Goal: Use online tool/utility: Utilize a website feature to perform a specific function

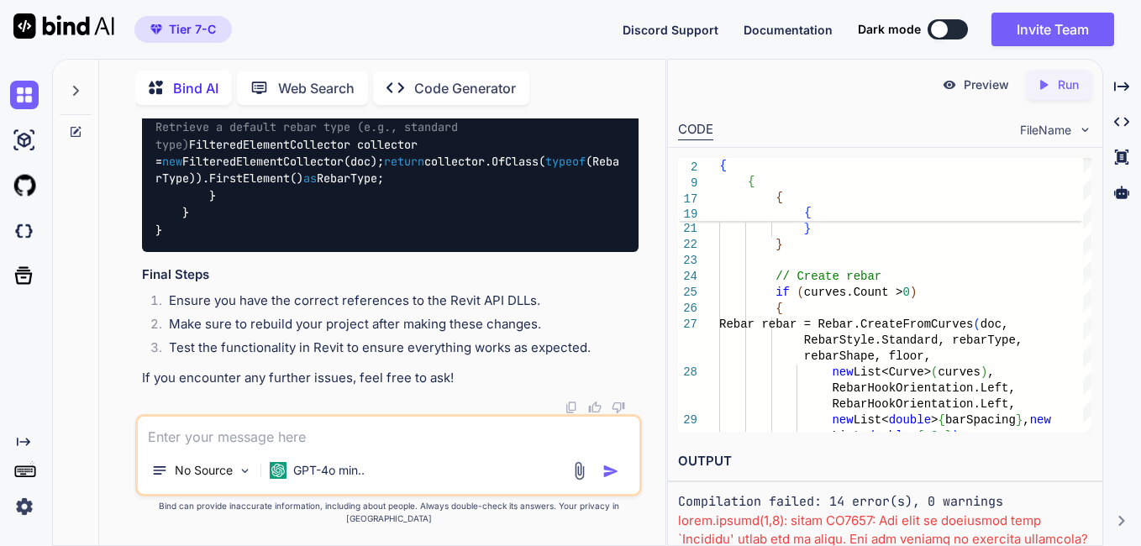
scroll to position [20740, 0]
click at [425, 96] on div "Created with Pixso. Code Generator" at bounding box center [451, 88] width 156 height 34
click at [407, 83] on icon "Created with Pixso." at bounding box center [401, 88] width 28 height 18
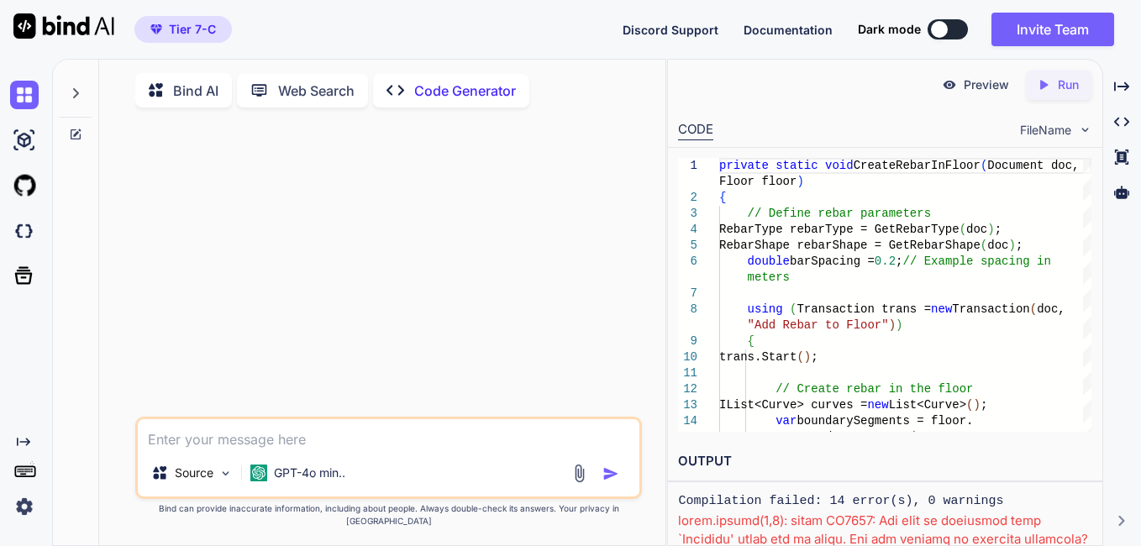
click at [316, 450] on textarea at bounding box center [389, 434] width 502 height 30
click at [287, 490] on div "GPT-4o min.." at bounding box center [298, 473] width 108 height 34
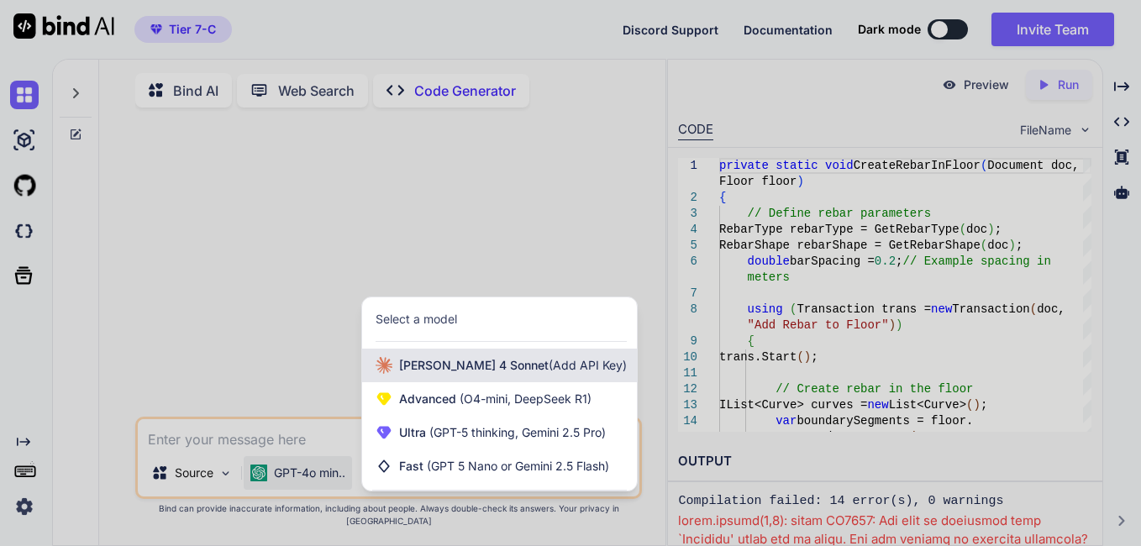
click at [458, 374] on span "[PERSON_NAME] 4 Sonnet (Add API Key)" at bounding box center [513, 365] width 228 height 17
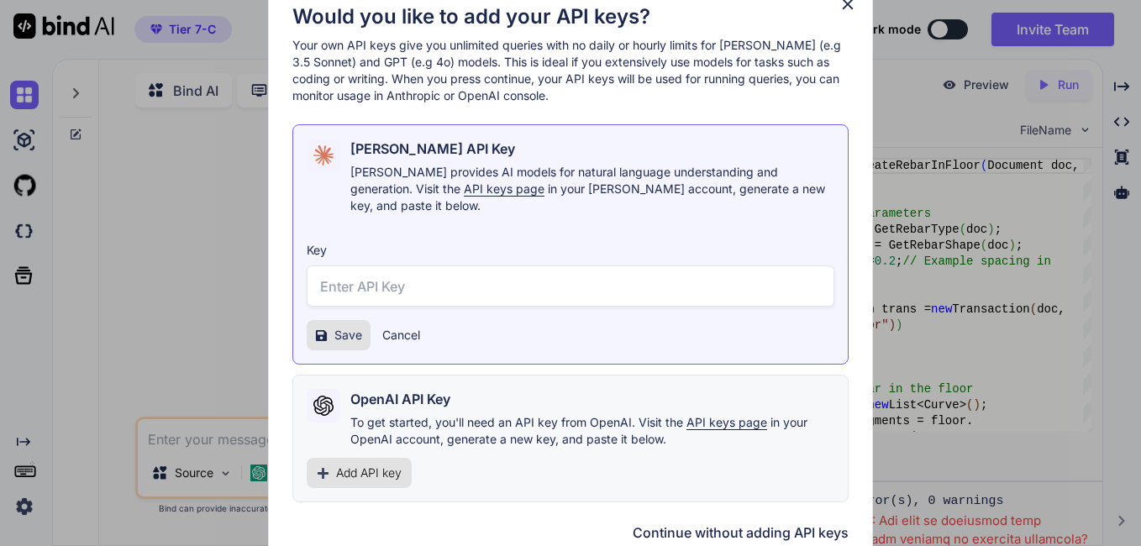
click at [424, 279] on input "text" at bounding box center [571, 286] width 528 height 41
paste input "sk-ant-api03-DsZH7Qhh6pFl4WNRJffsRIuVRTwleNTKKHFjinngSllEPzqDe5HCoXLe1eroVmnAnL…"
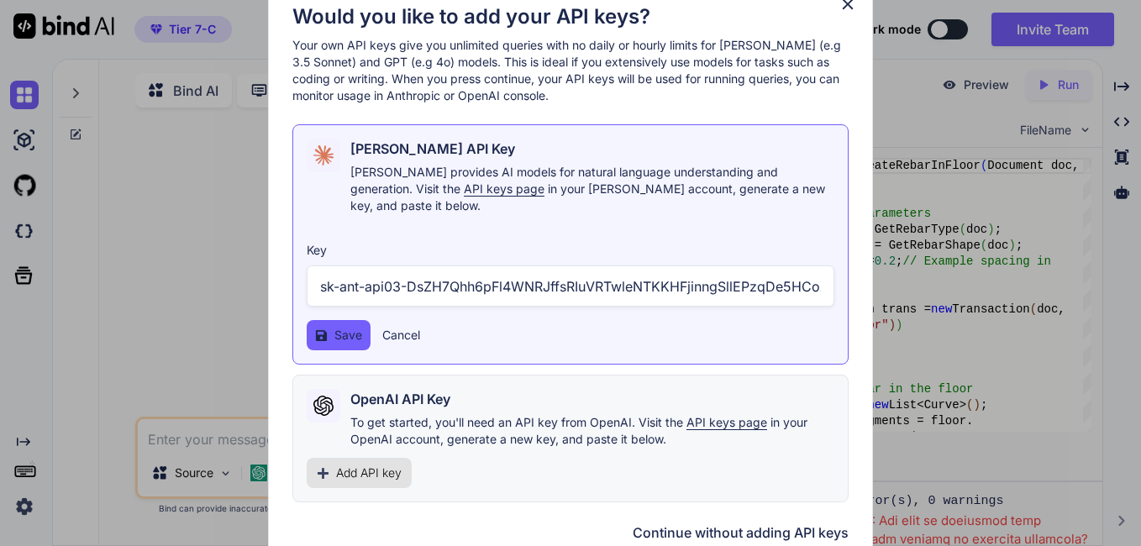
scroll to position [0, 346]
type input "sk-ant-api03-DsZH7Qhh6pFl4WNRJffsRIuVRTwleNTKKHFjinngSllEPzqDe5HCoXLe1eroVmnAnL…"
click at [327, 329] on icon at bounding box center [321, 334] width 11 height 11
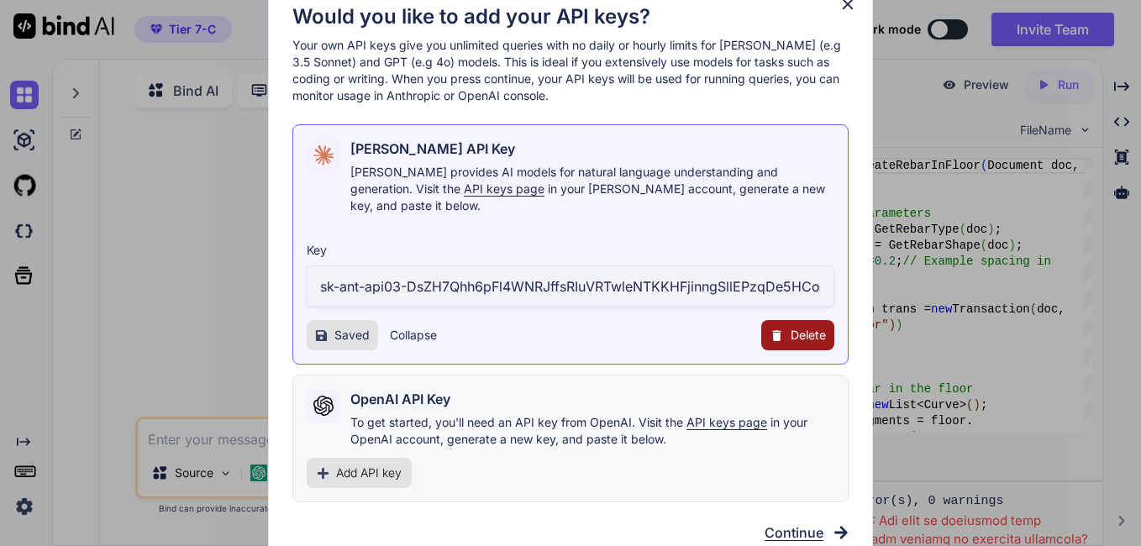
click at [796, 523] on span "Continue" at bounding box center [794, 533] width 59 height 20
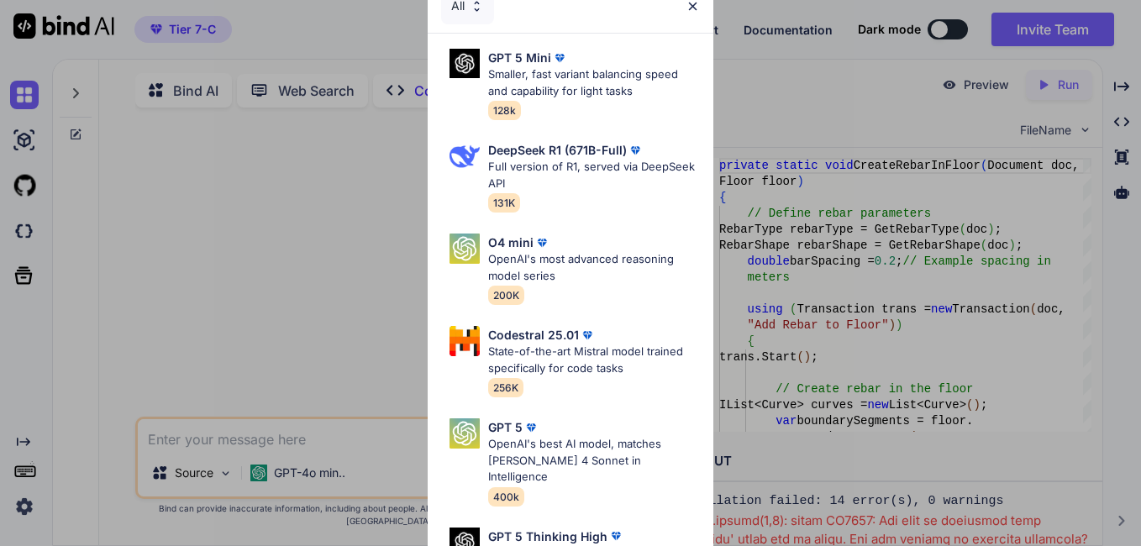
click at [477, 9] on img at bounding box center [477, 6] width 14 height 14
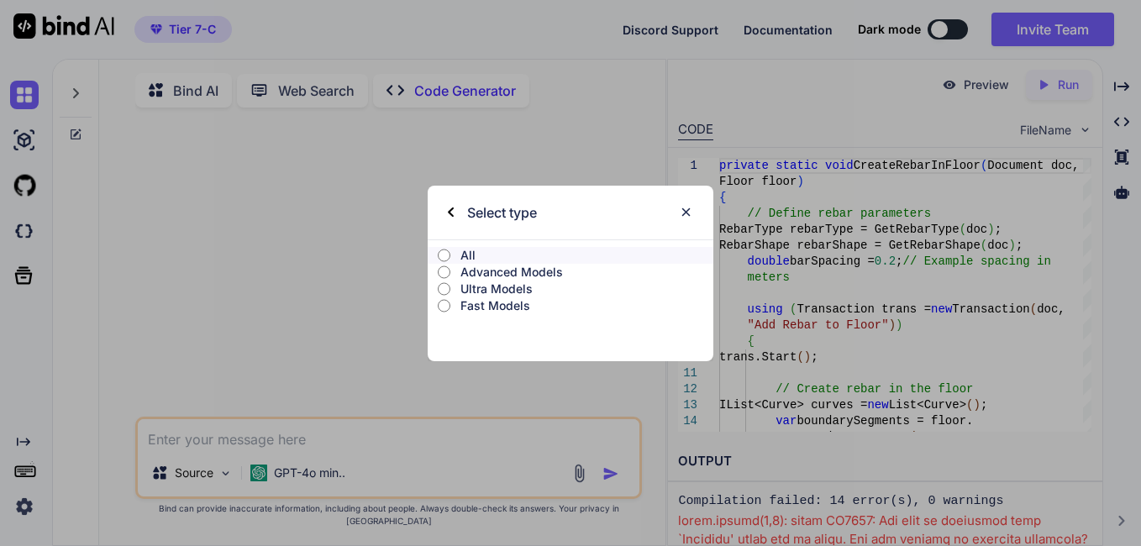
click at [487, 303] on p "Fast Models" at bounding box center [587, 306] width 253 height 17
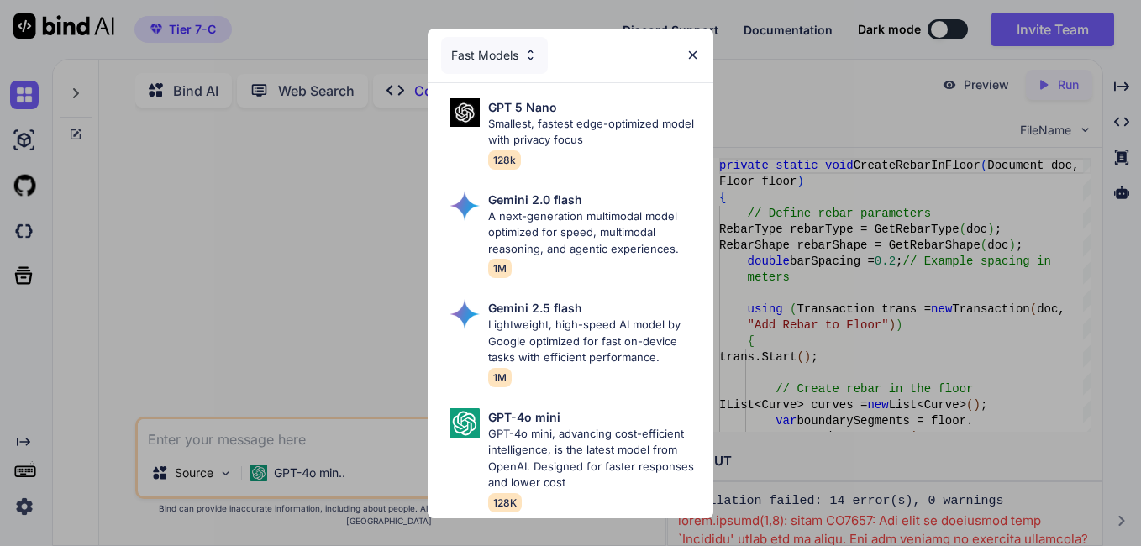
click at [486, 37] on div "Fast Models" at bounding box center [494, 55] width 107 height 37
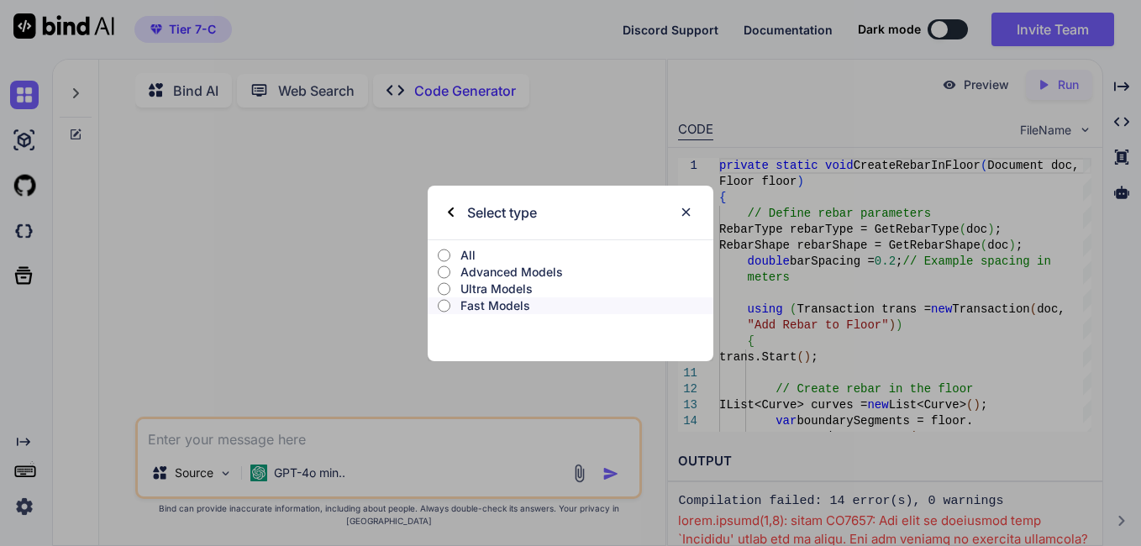
click at [499, 282] on p "Ultra Models" at bounding box center [587, 289] width 253 height 17
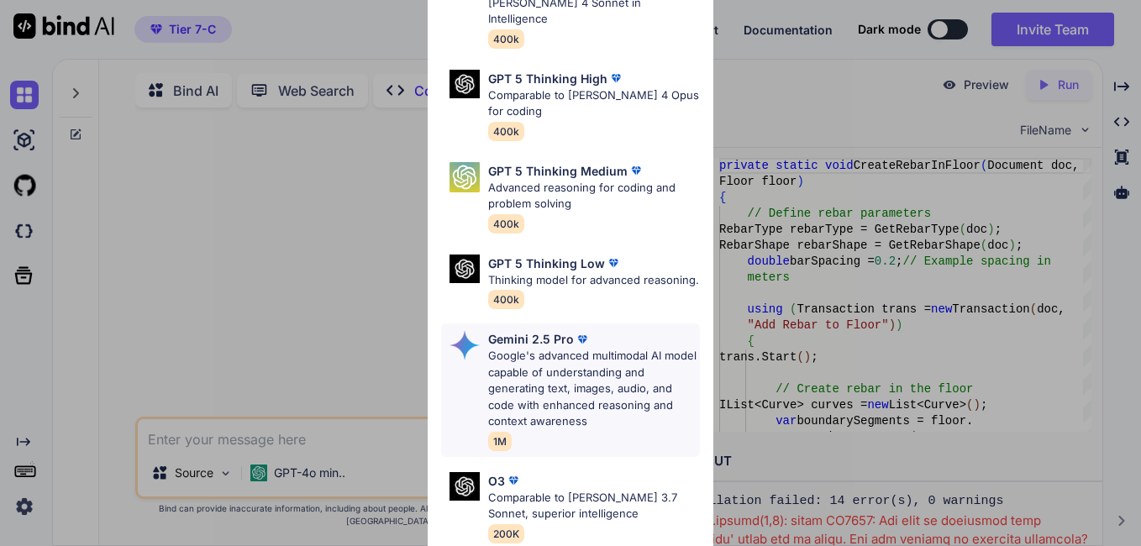
scroll to position [235, 0]
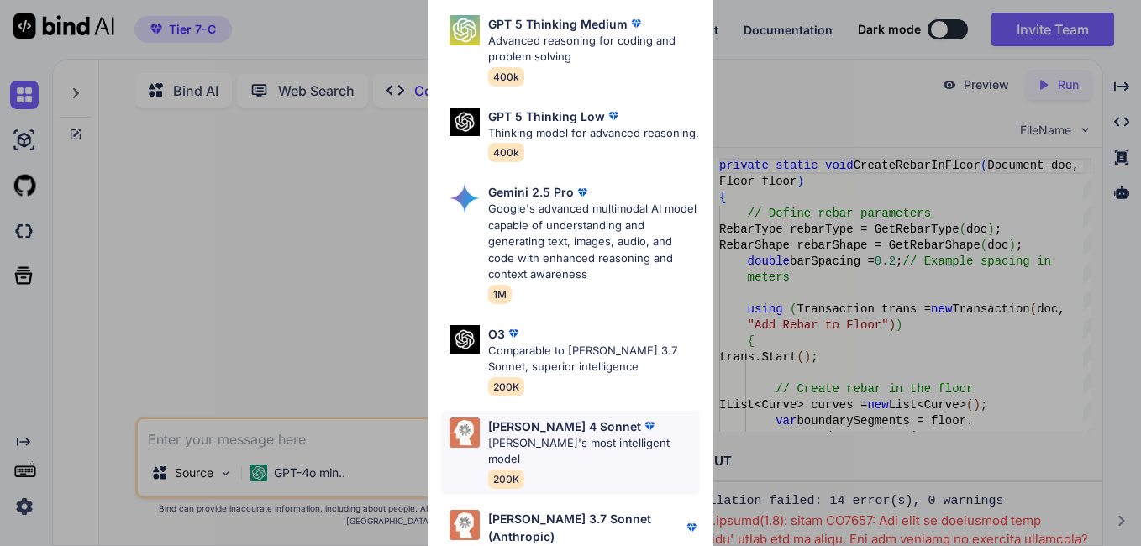
click at [561, 428] on p "[PERSON_NAME] 4 Sonnet" at bounding box center [564, 427] width 153 height 18
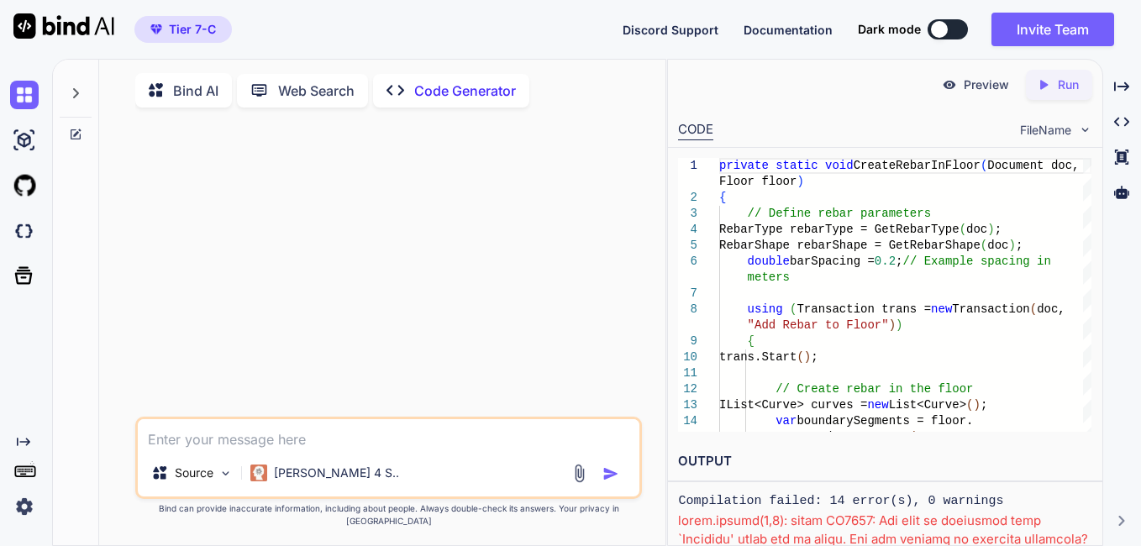
click at [294, 450] on textarea at bounding box center [389, 434] width 502 height 30
paste textarea "create an revit plugin which create rebar on wall , slab and foundation"
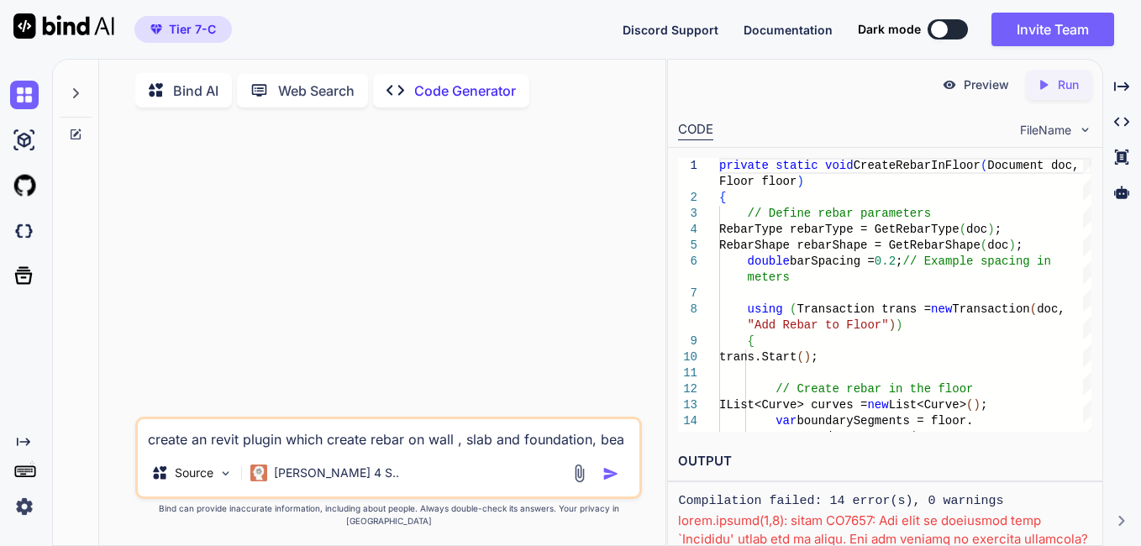
type textarea "create an revit plugin which create rebar on wall , slab and foundation, beam"
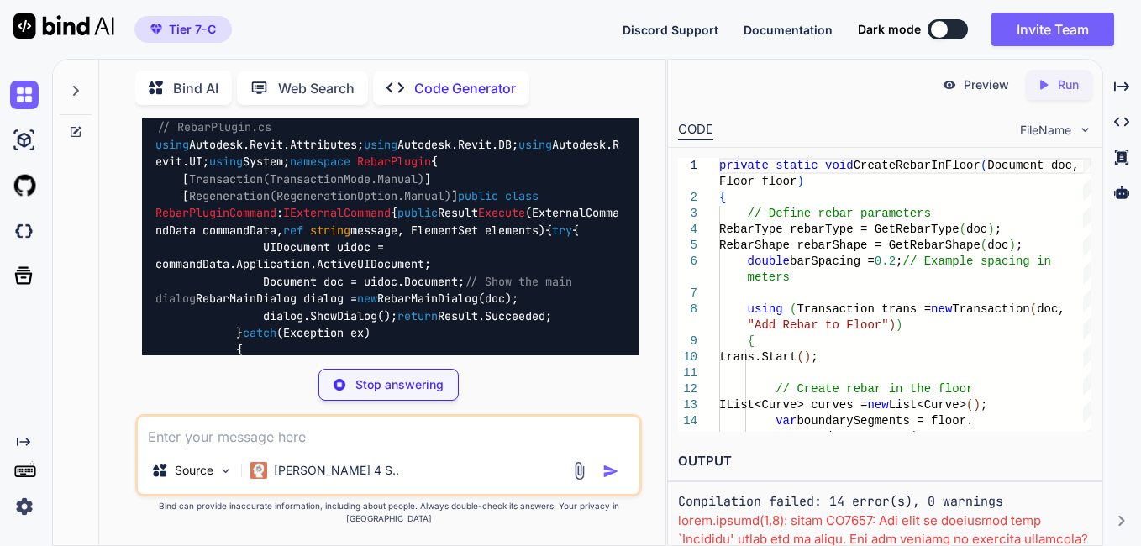
scroll to position [672, 0]
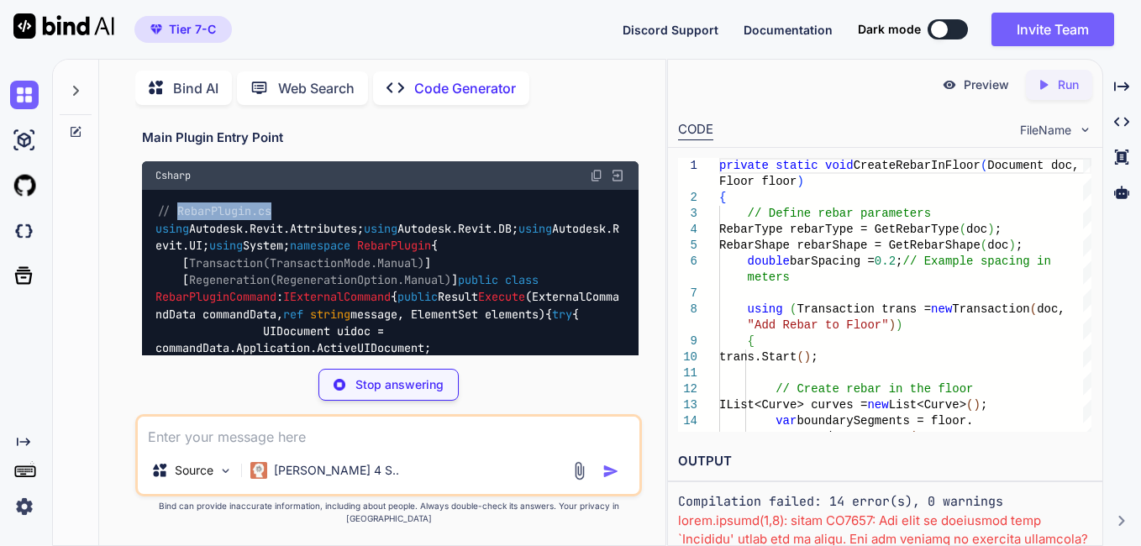
drag, startPoint x: 178, startPoint y: 212, endPoint x: 284, endPoint y: 207, distance: 106.0
click at [284, 207] on div "// RebarPlugin.cs using Autodesk.Revit.Attributes; using Autodesk.Revit.DB; usi…" at bounding box center [390, 503] width 497 height 627
copy span "RebarPlugin.cs"
click at [595, 171] on img at bounding box center [596, 175] width 13 height 13
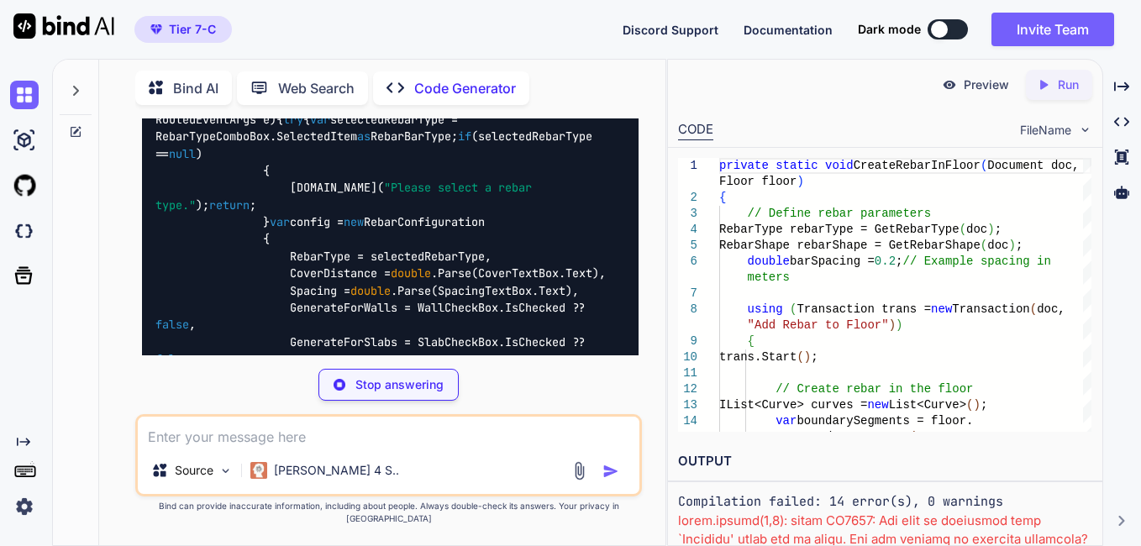
scroll to position [1933, 0]
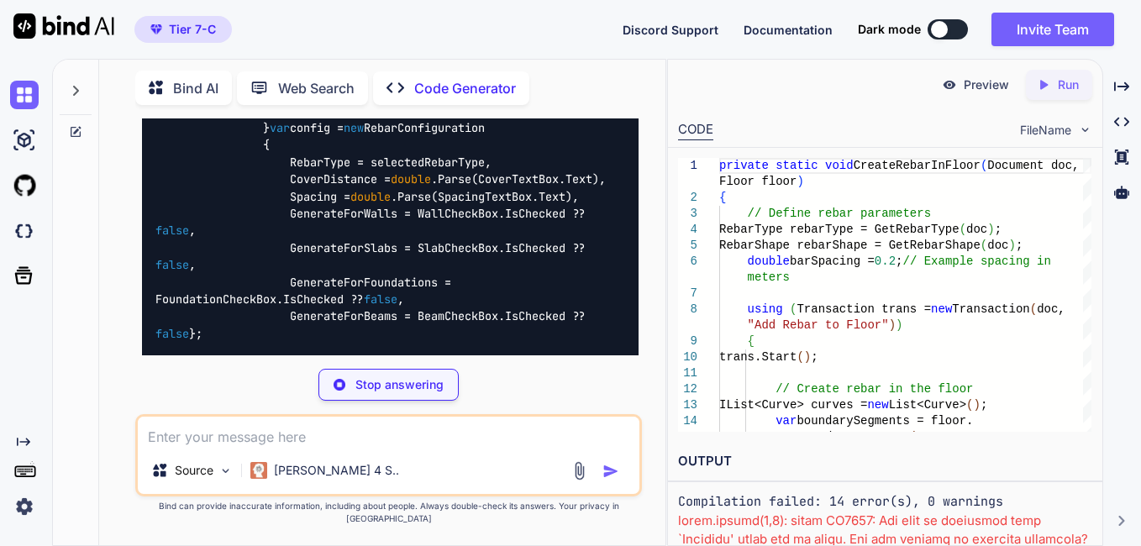
drag, startPoint x: 176, startPoint y: 160, endPoint x: 282, endPoint y: 163, distance: 105.1
copy span "RebarMainDialog"
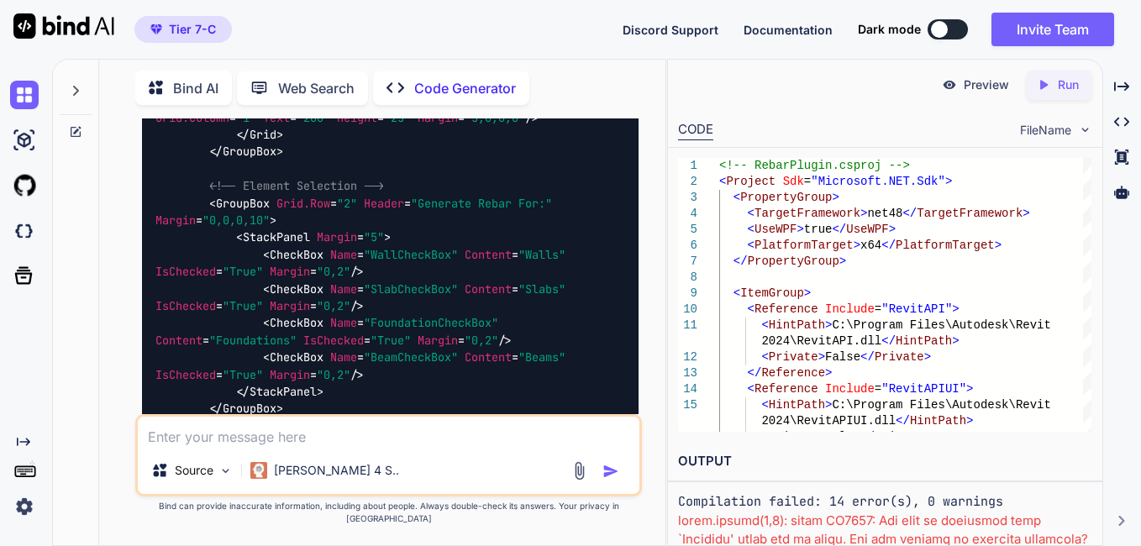
scroll to position [3278, 0]
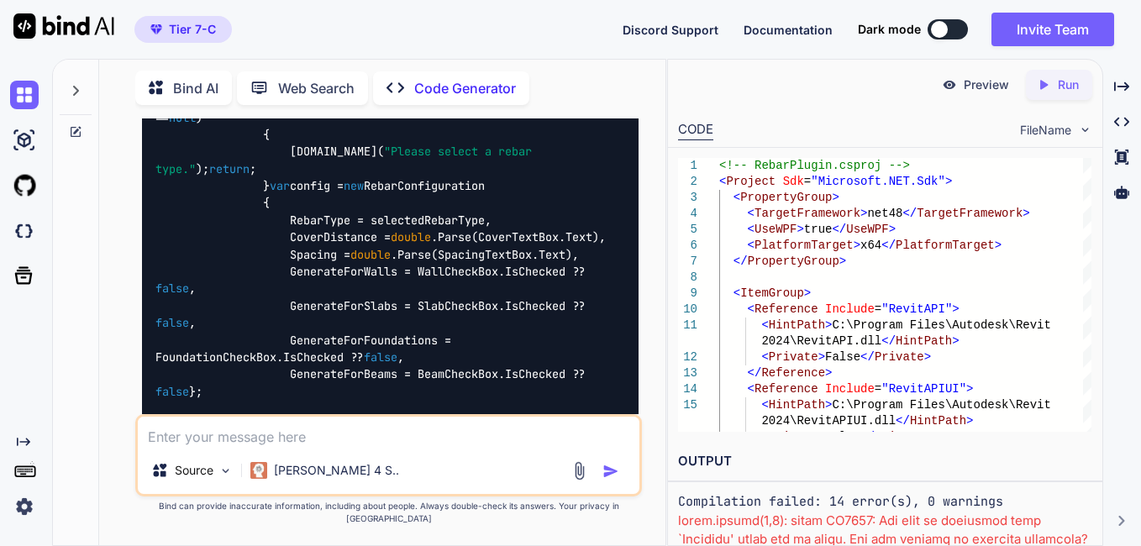
scroll to position [1849, 0]
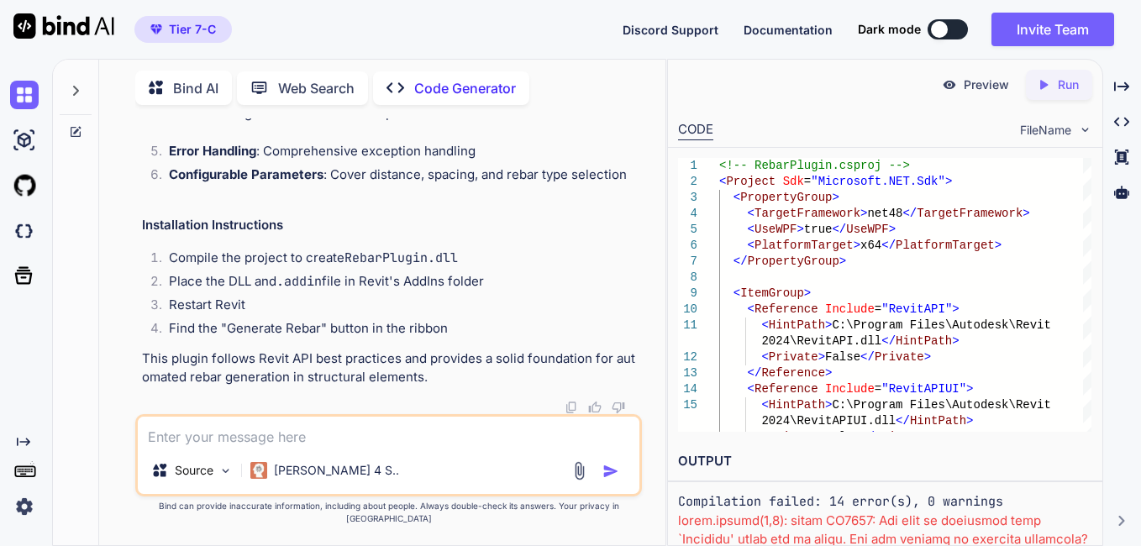
scroll to position [14792, 0]
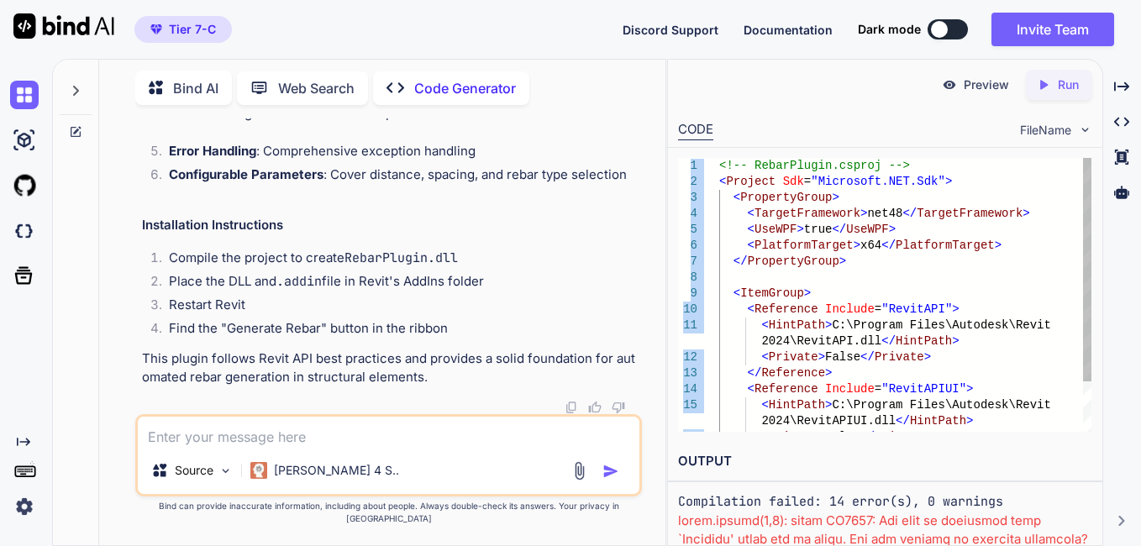
drag, startPoint x: 668, startPoint y: 340, endPoint x: 773, endPoint y: 336, distance: 105.1
click at [773, 336] on div "1 2 3 4 5 6 7 8 9 10 11 12 13 14 15 16 <!-- RebarPlugin.csproj --> < Project Sd…" at bounding box center [885, 295] width 434 height 294
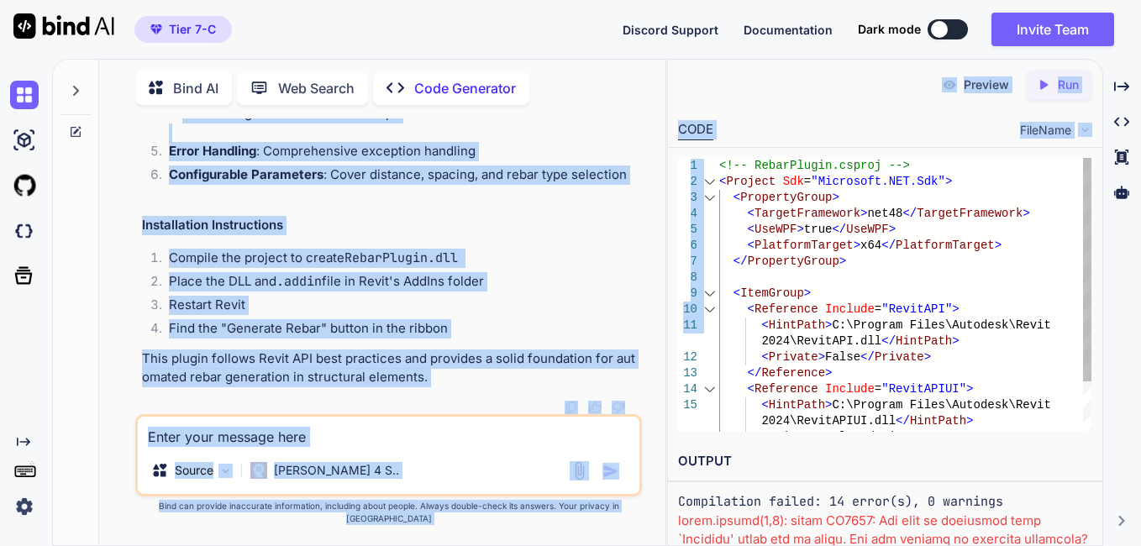
drag, startPoint x: 773, startPoint y: 336, endPoint x: 685, endPoint y: 353, distance: 89.8
click at [685, 353] on div "Bind AI Web Search Created with Pixso. Code Generator You create an revit plugi…" at bounding box center [596, 302] width 1089 height 487
drag, startPoint x: 682, startPoint y: 353, endPoint x: 665, endPoint y: 362, distance: 19.9
click at [665, 362] on div "You create an revit plugin which create rebar on wall , slab and foundation, be…" at bounding box center [389, 332] width 553 height 427
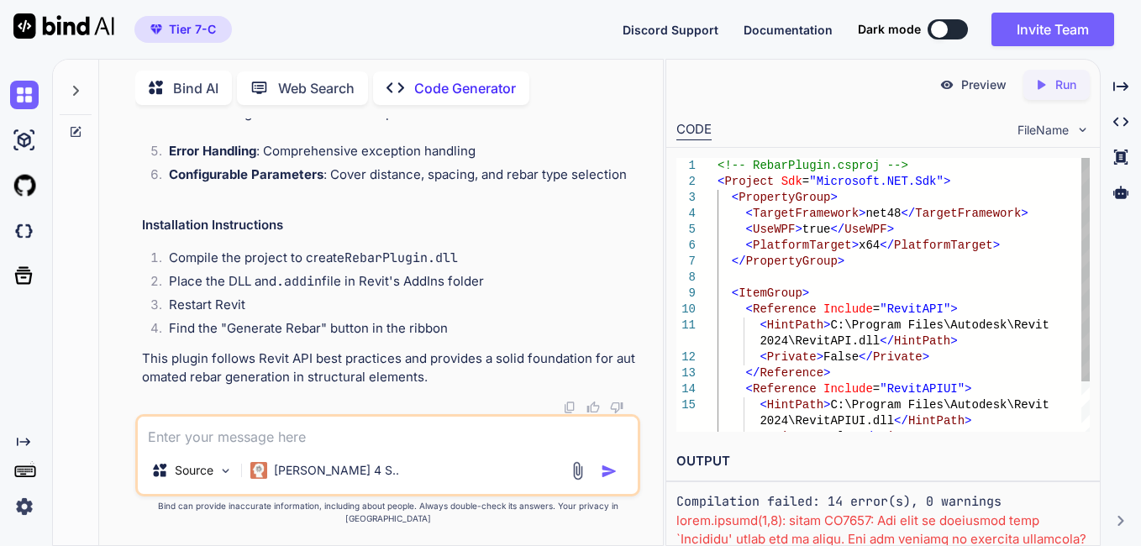
drag, startPoint x: 666, startPoint y: 361, endPoint x: 780, endPoint y: 356, distance: 113.6
click at [780, 356] on div "Bind AI Web Search Created with Pixso. Code Generator You create an revit plugi…" at bounding box center [596, 302] width 1089 height 487
click at [661, 376] on div "You create an revit plugin which create rebar on wall , slab and foundation, be…" at bounding box center [388, 332] width 550 height 427
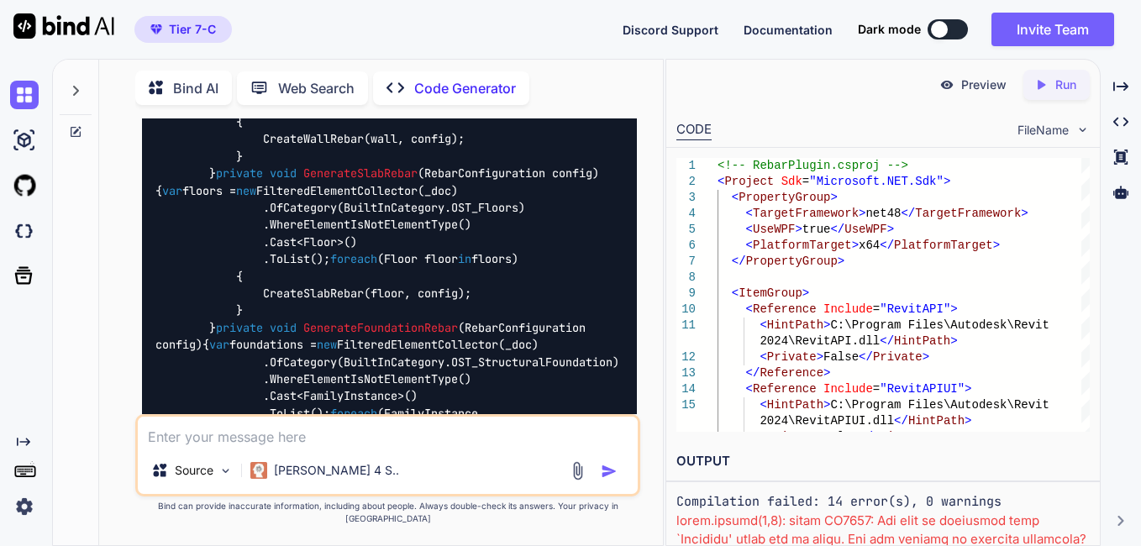
scroll to position [5053, 0]
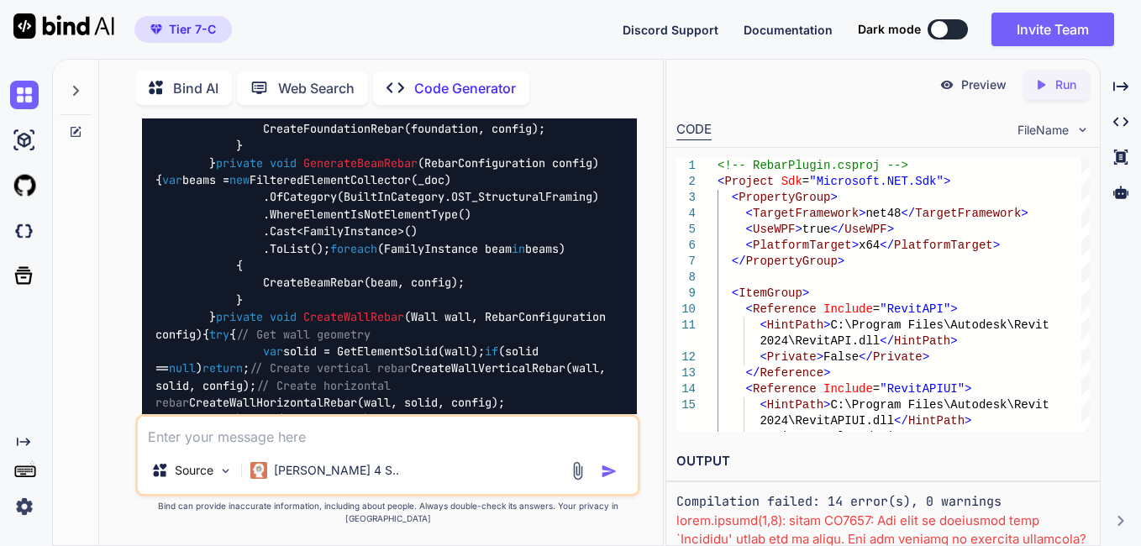
drag, startPoint x: 176, startPoint y: 319, endPoint x: 298, endPoint y: 315, distance: 121.9
copy span "RebarGenerator.cs"
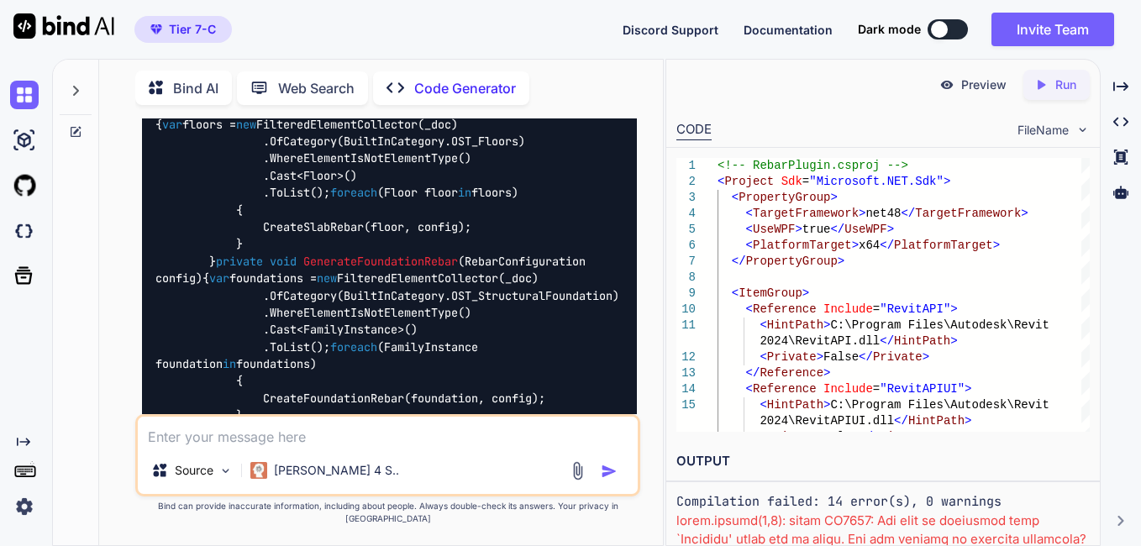
scroll to position [4801, 0]
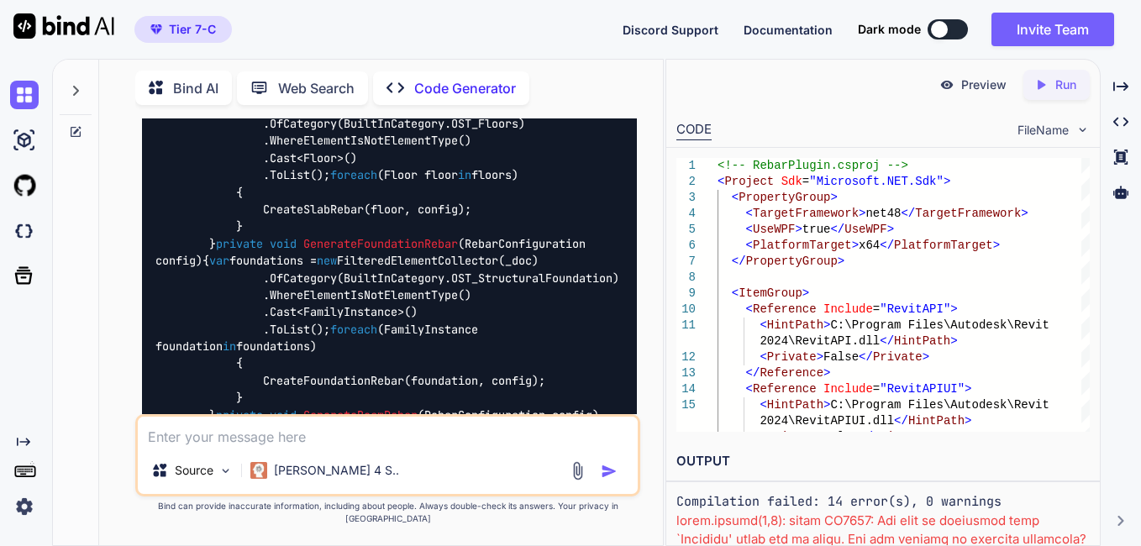
drag, startPoint x: 178, startPoint y: 175, endPoint x: 326, endPoint y: 180, distance: 148.0
copy span "RebarConfiguration.cs"
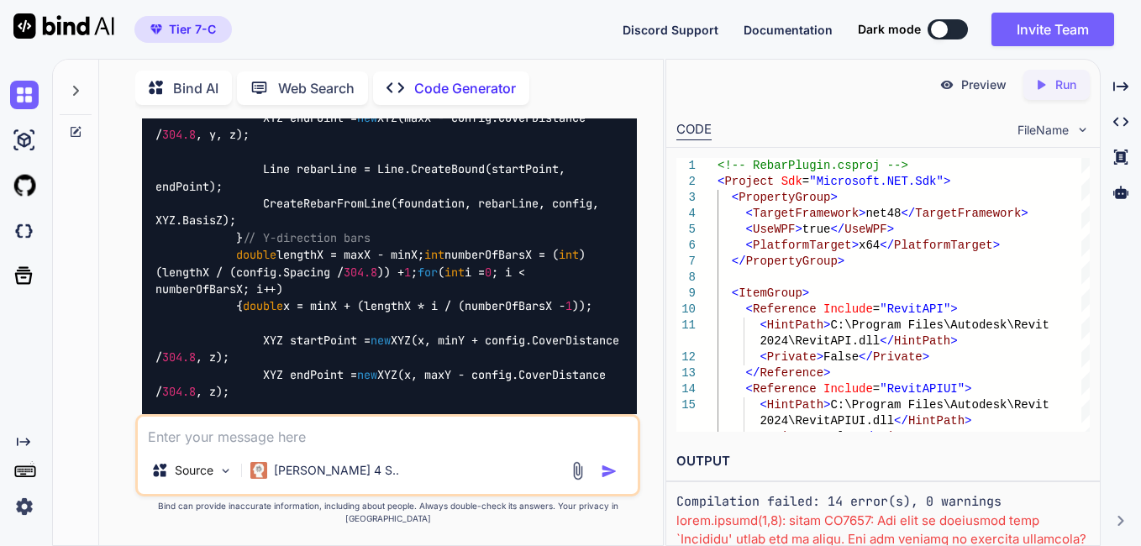
scroll to position [9003, 0]
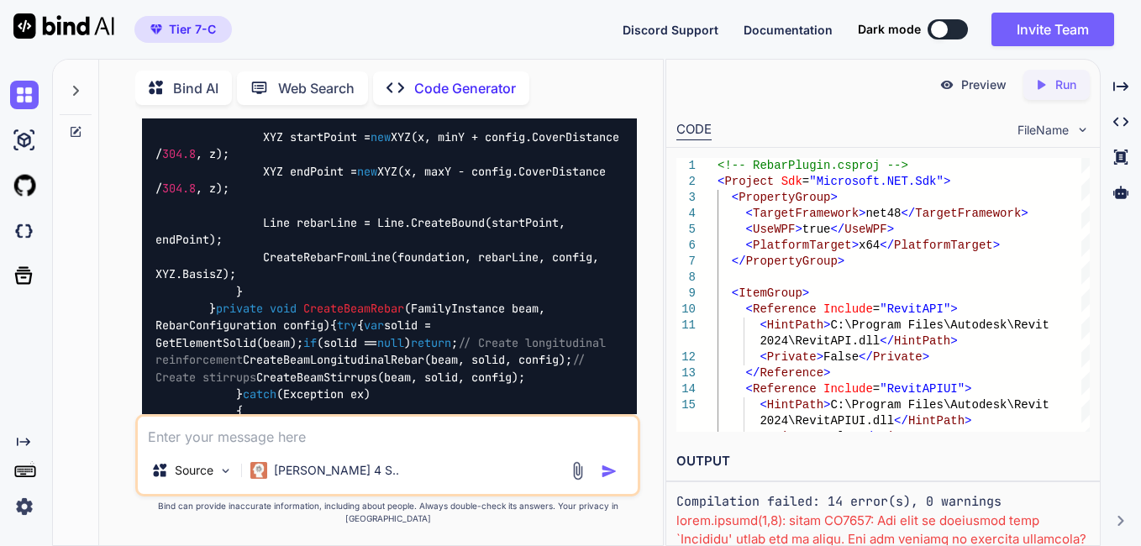
click at [334, 447] on textarea at bounding box center [387, 432] width 499 height 30
paste textarea "Severity Code Description Project File Line Suppression State Error (active) CS…"
type textarea "Severity Code Description Project File Line Suppression State Error (active) CS…"
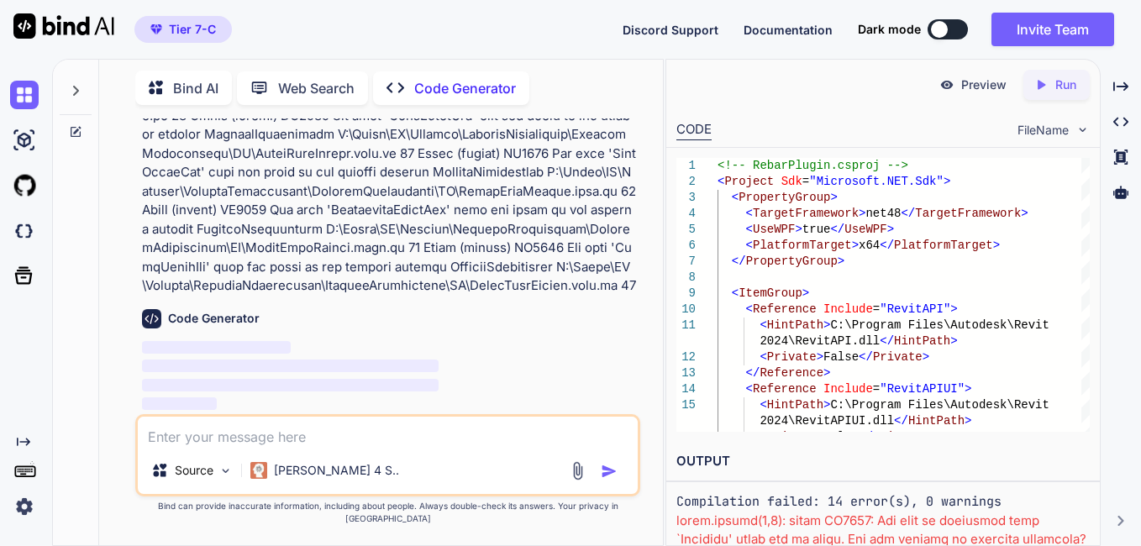
scroll to position [18724, 0]
click at [1112, 75] on div "Created with Pixso." at bounding box center [1121, 86] width 27 height 29
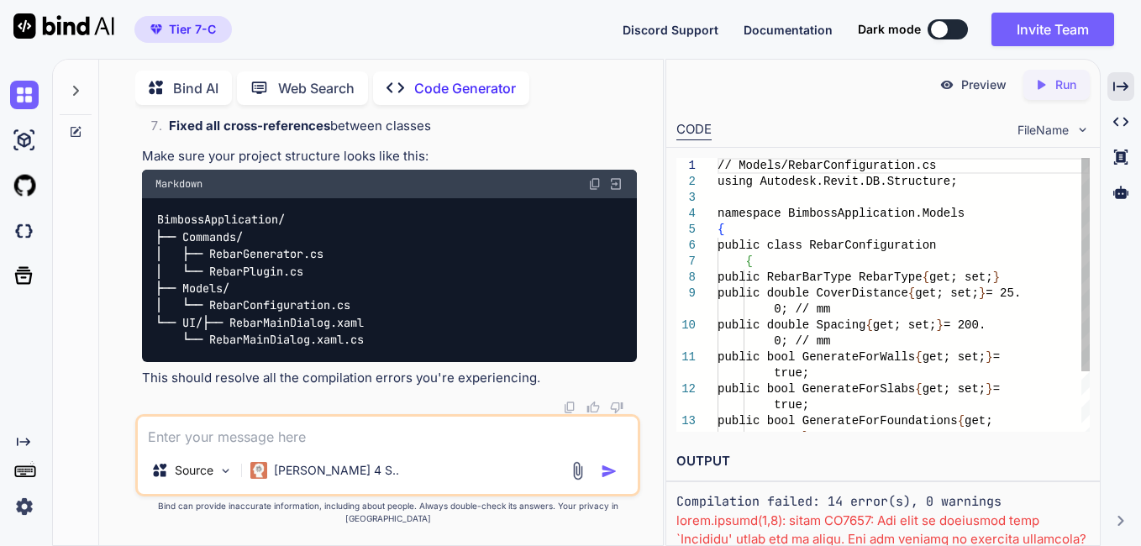
scroll to position [31524, 0]
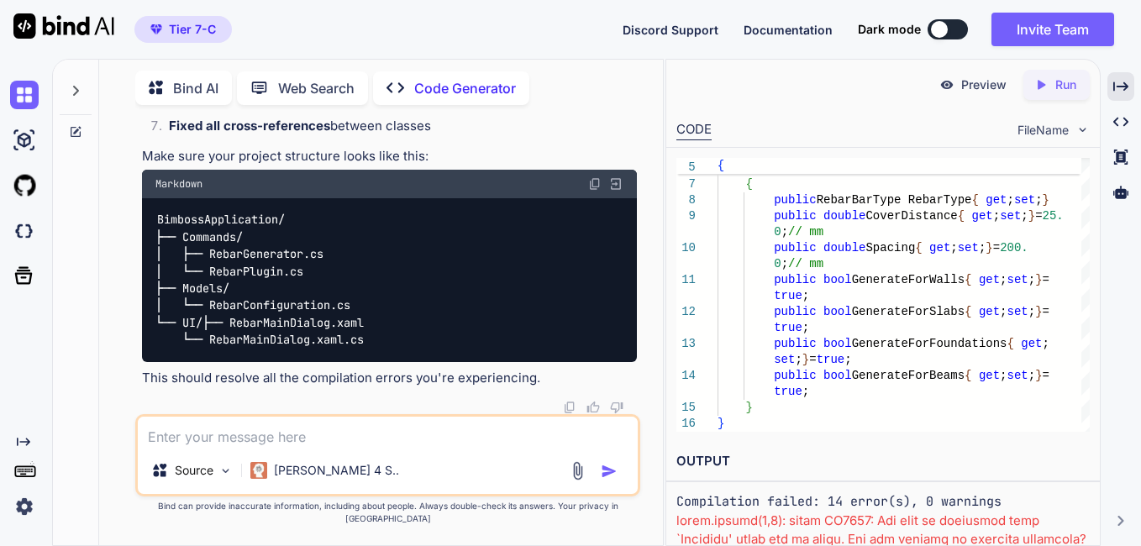
click at [1066, 134] on span "FileName" at bounding box center [1043, 130] width 51 height 17
drag, startPoint x: 1066, startPoint y: 134, endPoint x: 1077, endPoint y: 132, distance: 11.1
click at [1077, 132] on img at bounding box center [1083, 130] width 14 height 14
click at [1083, 129] on img at bounding box center [1083, 130] width 14 height 14
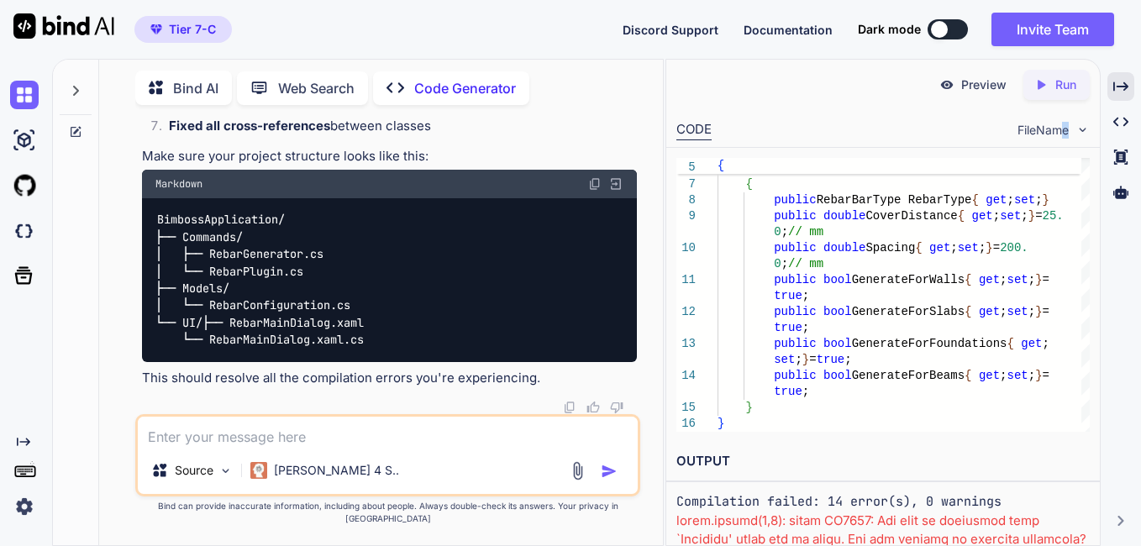
click at [1083, 129] on img at bounding box center [1083, 130] width 14 height 14
click at [1019, 129] on span "FileName" at bounding box center [1043, 130] width 51 height 17
drag, startPoint x: 1019, startPoint y: 129, endPoint x: 943, endPoint y: 240, distance: 135.0
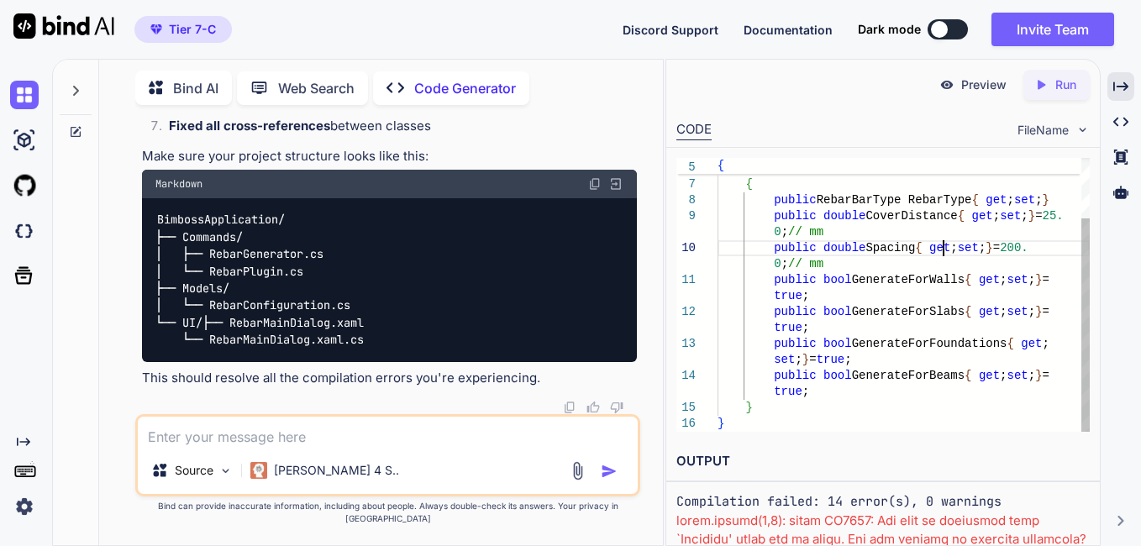
click at [943, 240] on div "{ public class RebarConfiguration { public RebarBarType RebarType { get ; set ;…" at bounding box center [904, 256] width 372 height 351
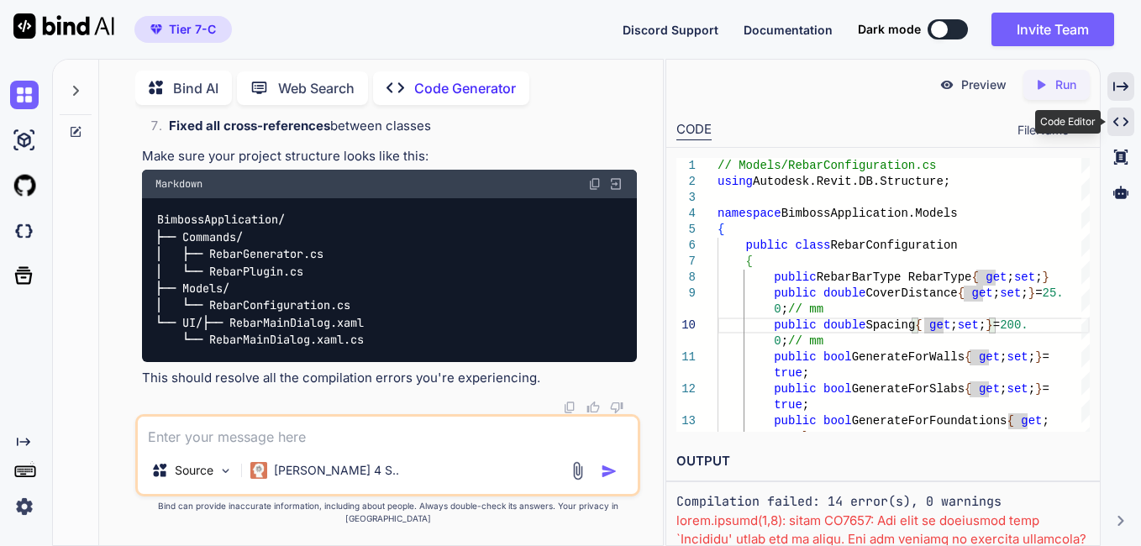
click at [1120, 117] on icon "Created with Pixso." at bounding box center [1121, 121] width 15 height 15
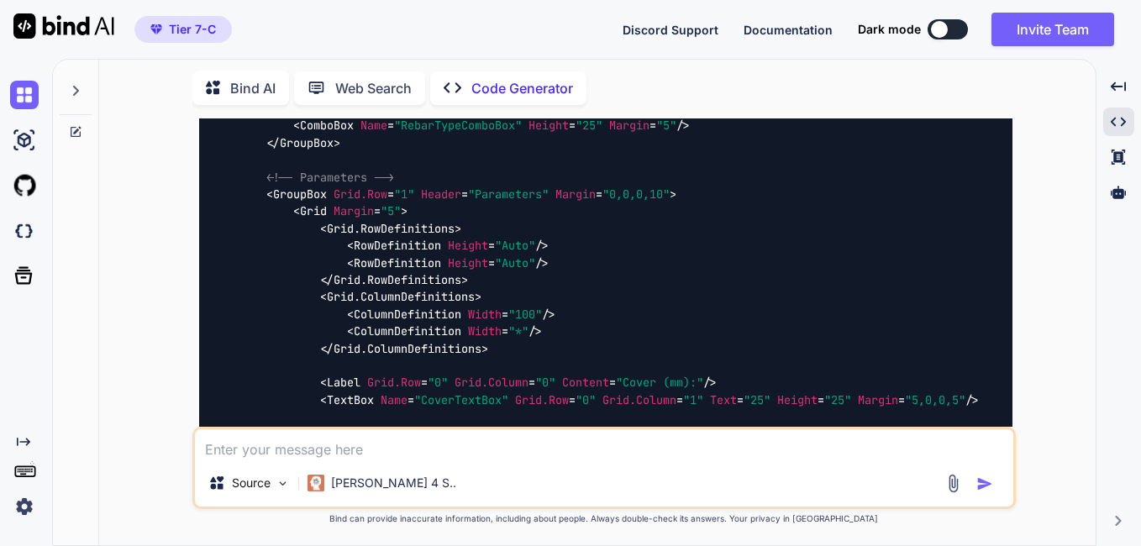
scroll to position [18111, 0]
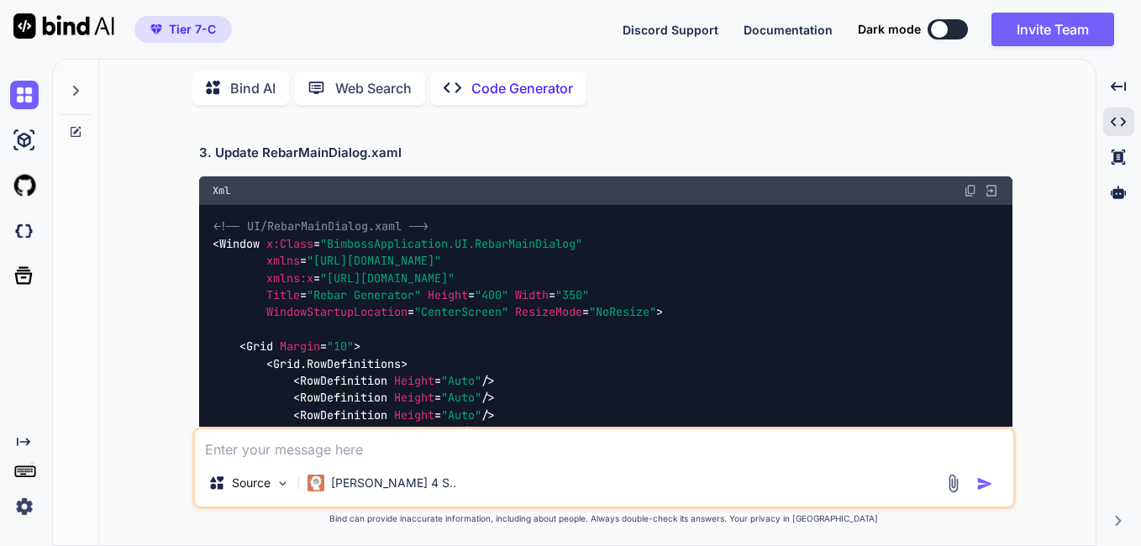
scroll to position [17691, 0]
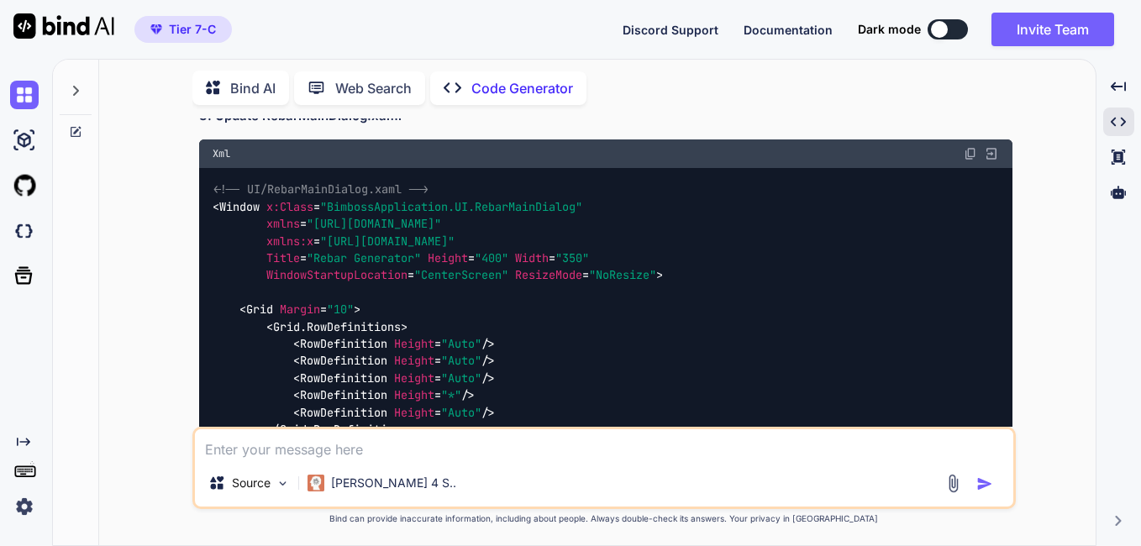
drag, startPoint x: 280, startPoint y: 336, endPoint x: 429, endPoint y: 331, distance: 149.7
copy span "RebarConfiguration.cs"
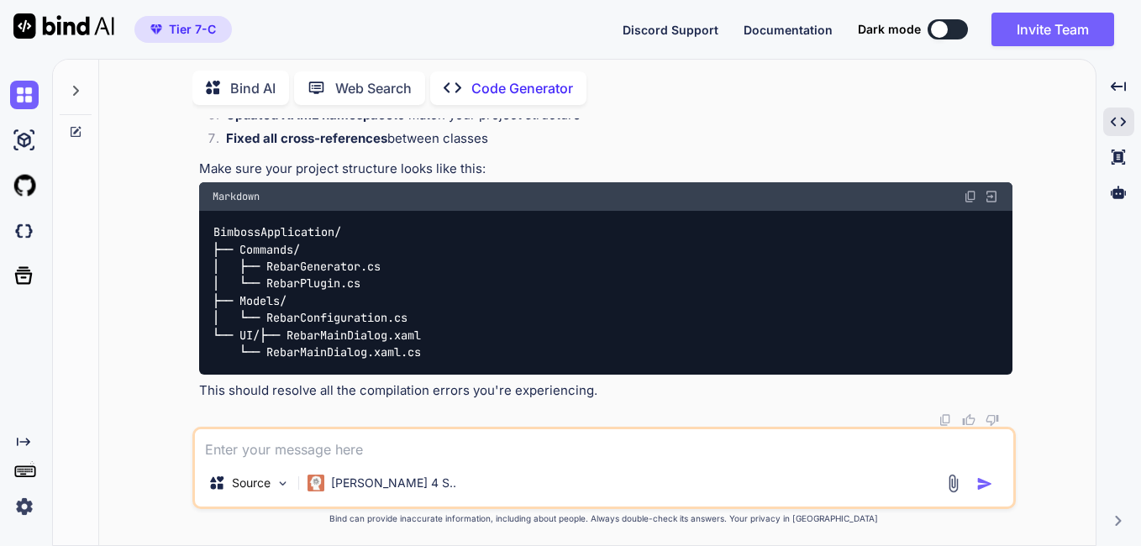
scroll to position [29205, 0]
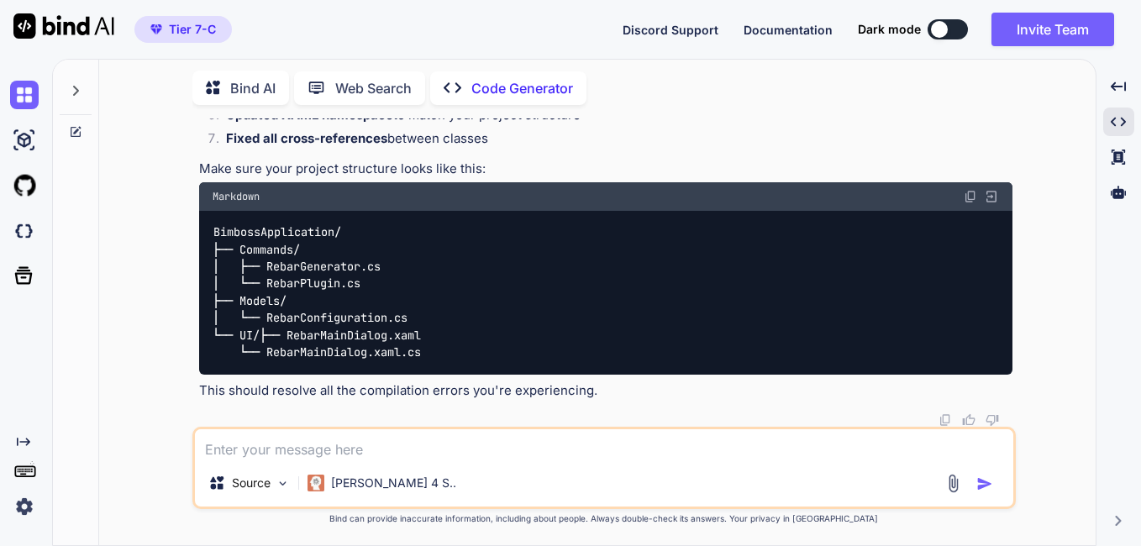
click at [354, 454] on textarea at bounding box center [604, 444] width 819 height 30
paste textarea "Rebar is placed completely outside of its host."
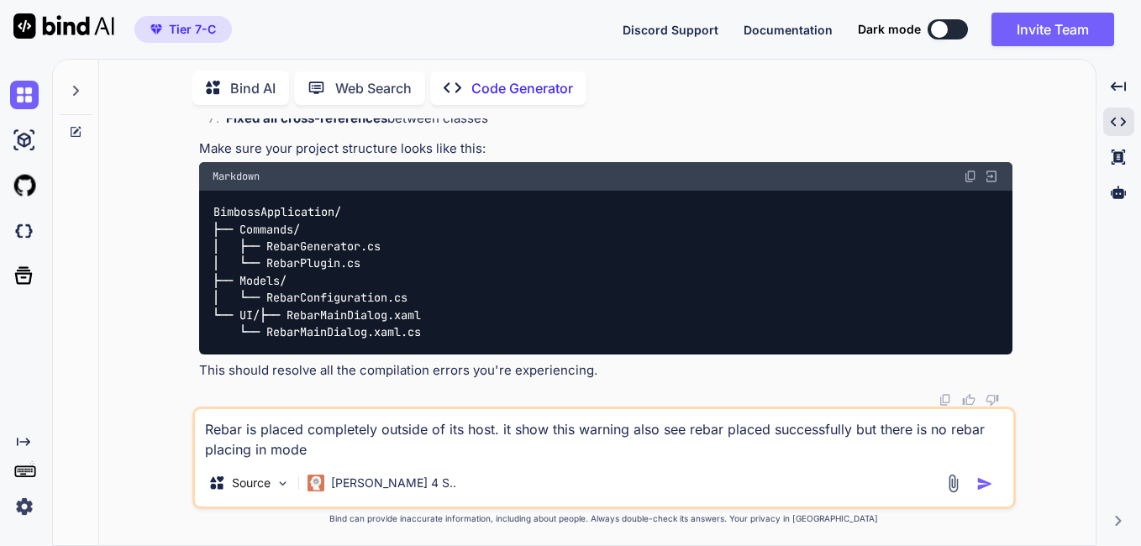
type textarea "Rebar is placed completely outside of its host. it show this warning also see r…"
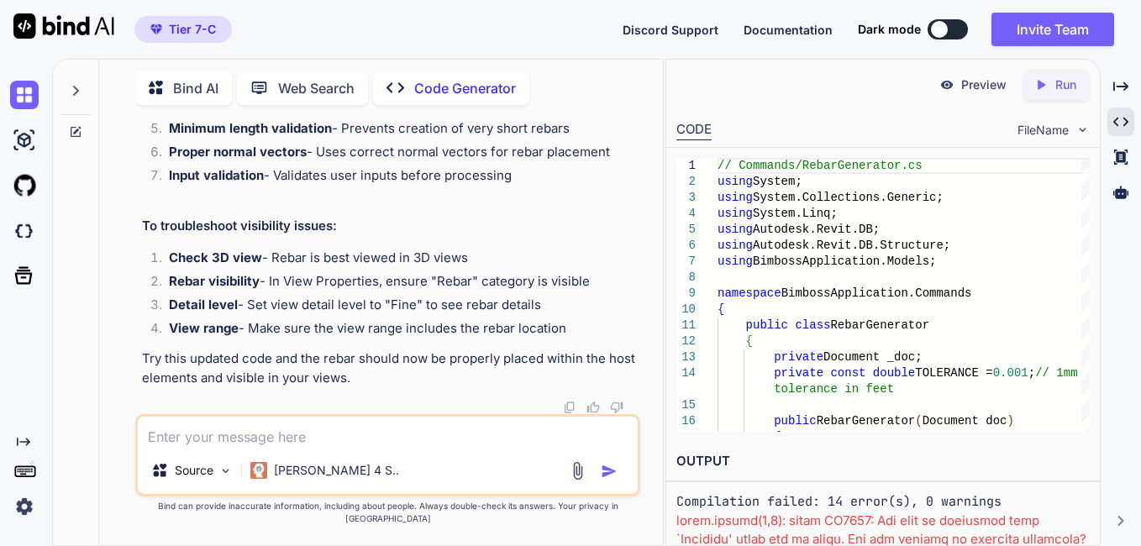
scroll to position [39349, 0]
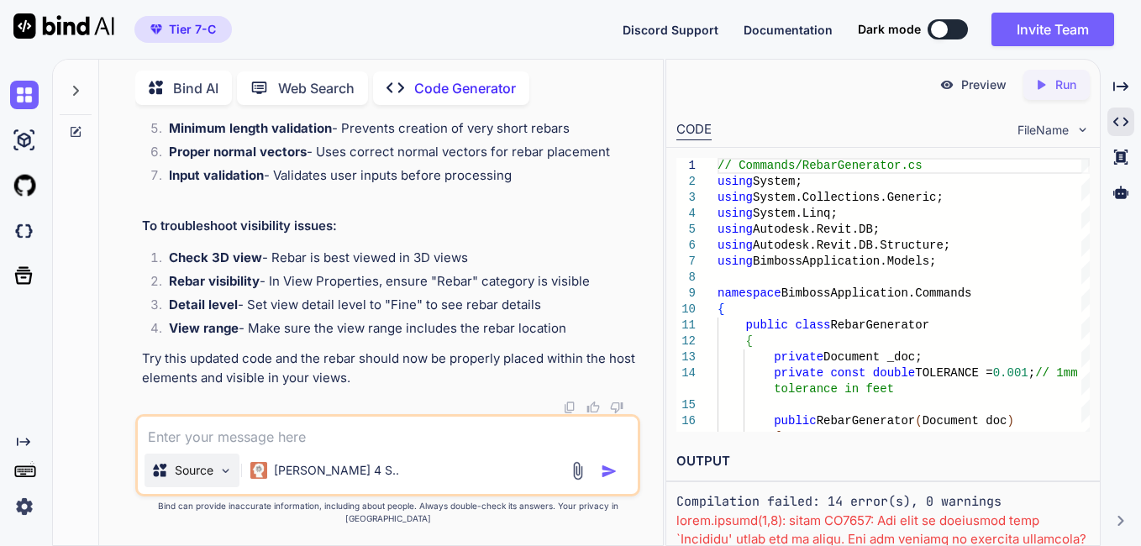
click at [218, 466] on div "Source" at bounding box center [192, 471] width 95 height 34
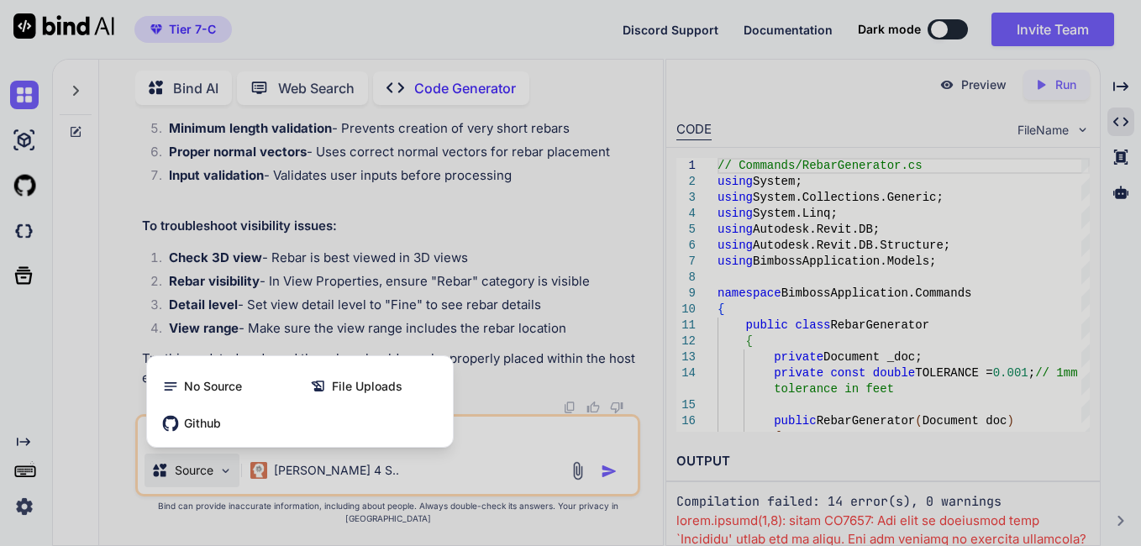
click at [551, 440] on div at bounding box center [570, 273] width 1141 height 546
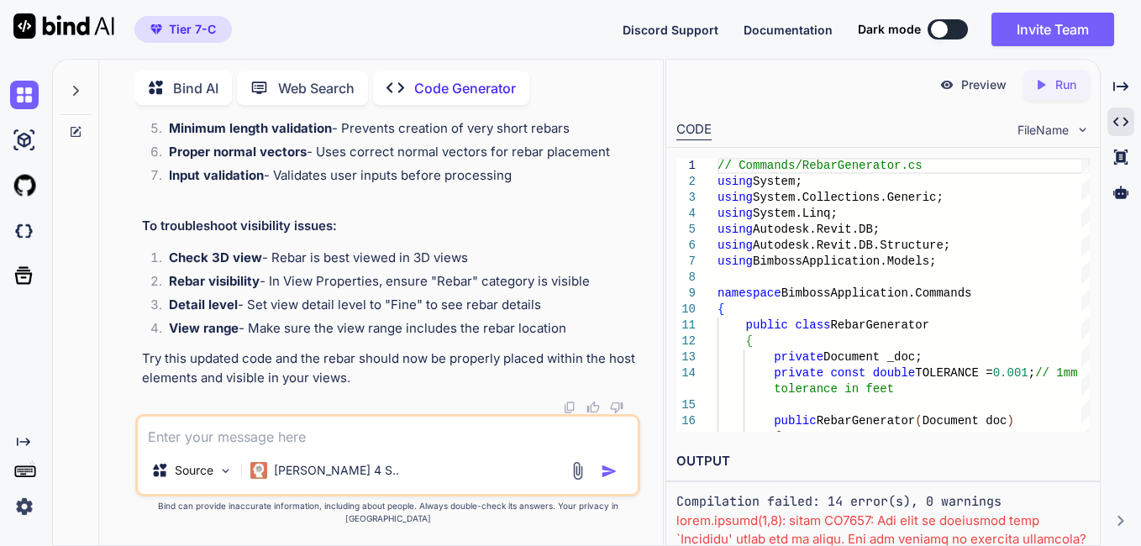
click at [508, 445] on textarea at bounding box center [387, 432] width 499 height 30
paste textarea "Severity Code Description Project File Line Suppression State Error (active) CS…"
type textarea "Severity Code Description Project File Line Suppression State Error (active) CS…"
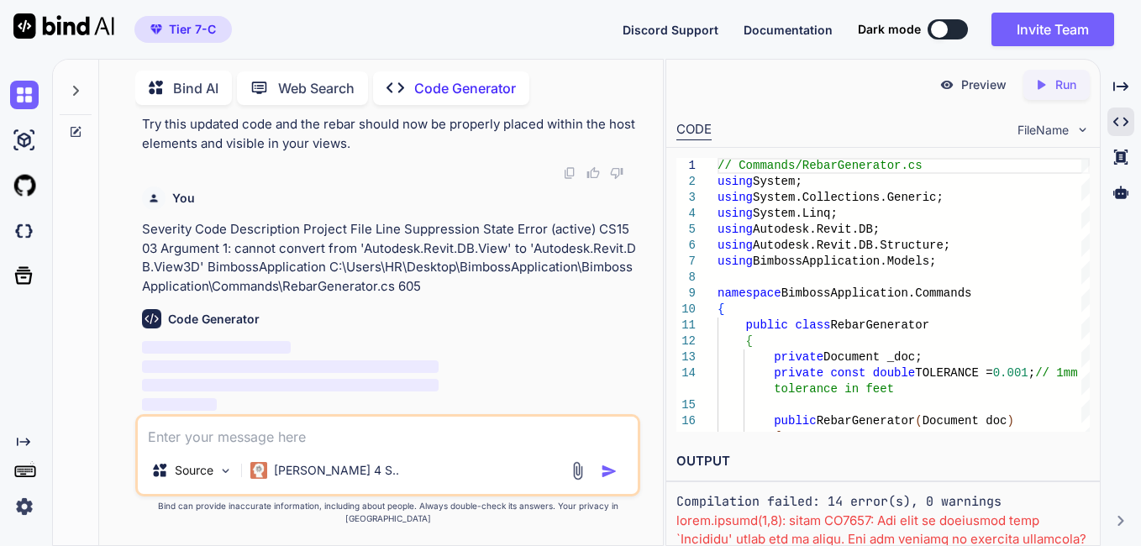
scroll to position [54875, 0]
click at [200, 487] on div "Source" at bounding box center [192, 471] width 95 height 34
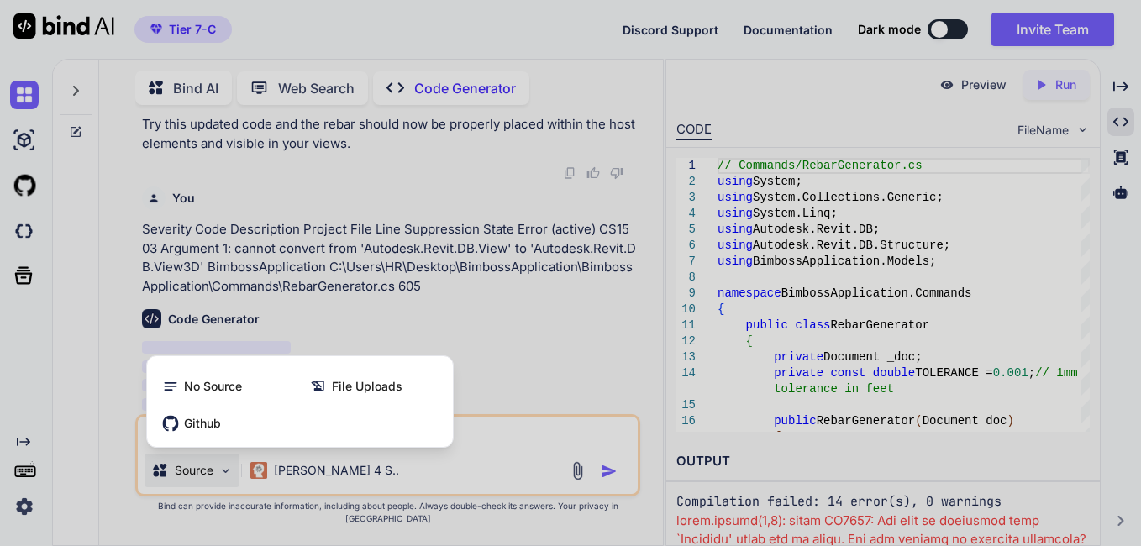
click at [469, 456] on div at bounding box center [570, 273] width 1141 height 546
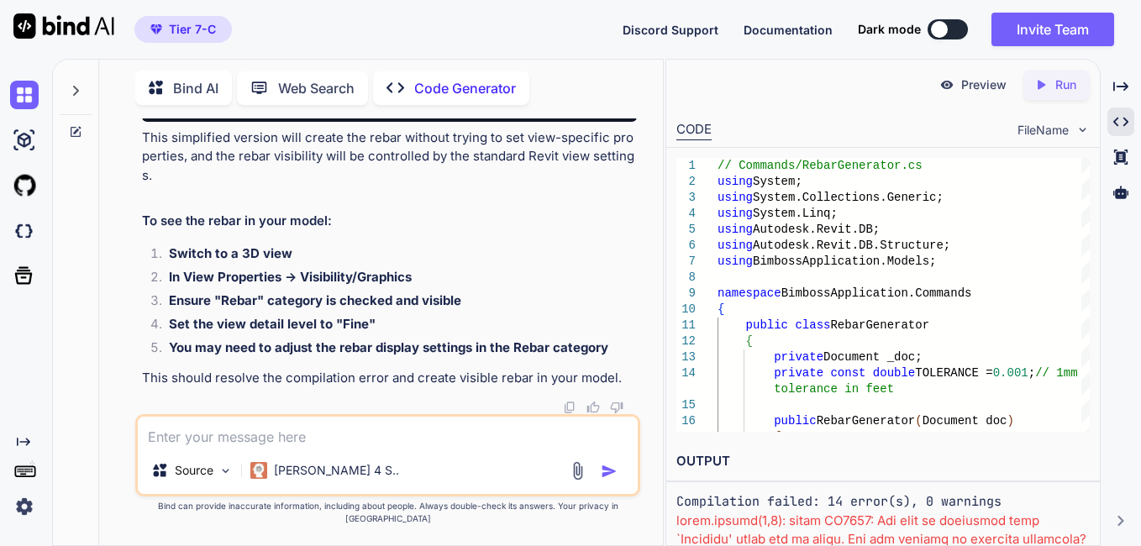
scroll to position [55090, 0]
click at [245, 447] on textarea at bounding box center [387, 432] width 499 height 30
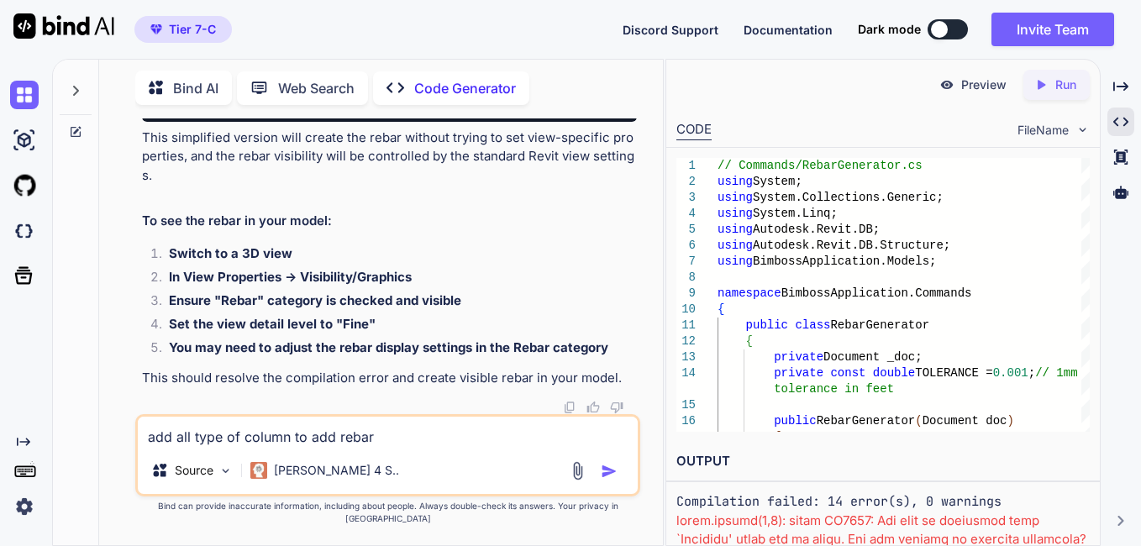
type textarea "add all type of column to add rebar"
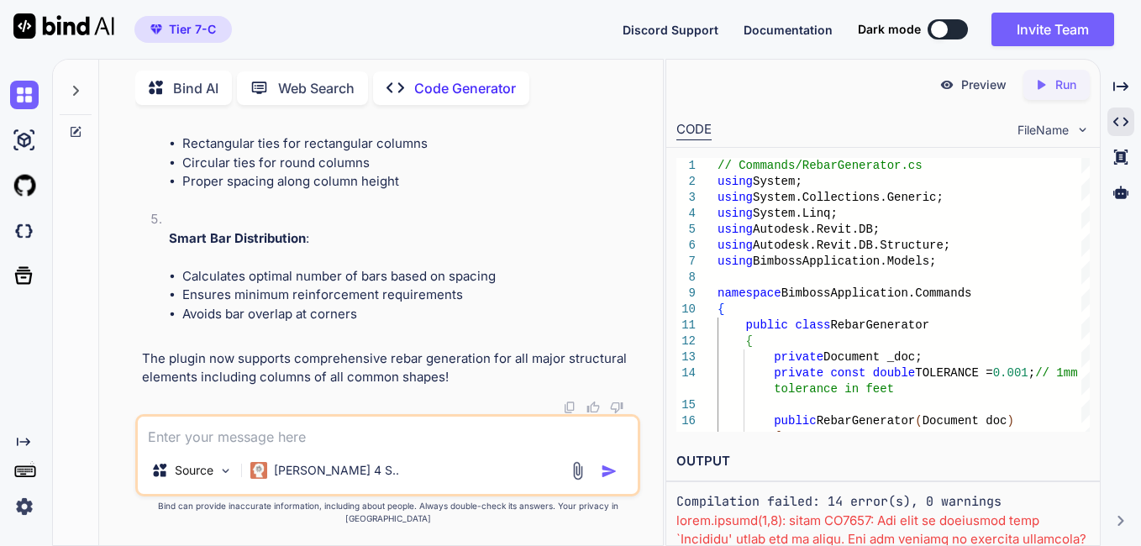
scroll to position [70050, 0]
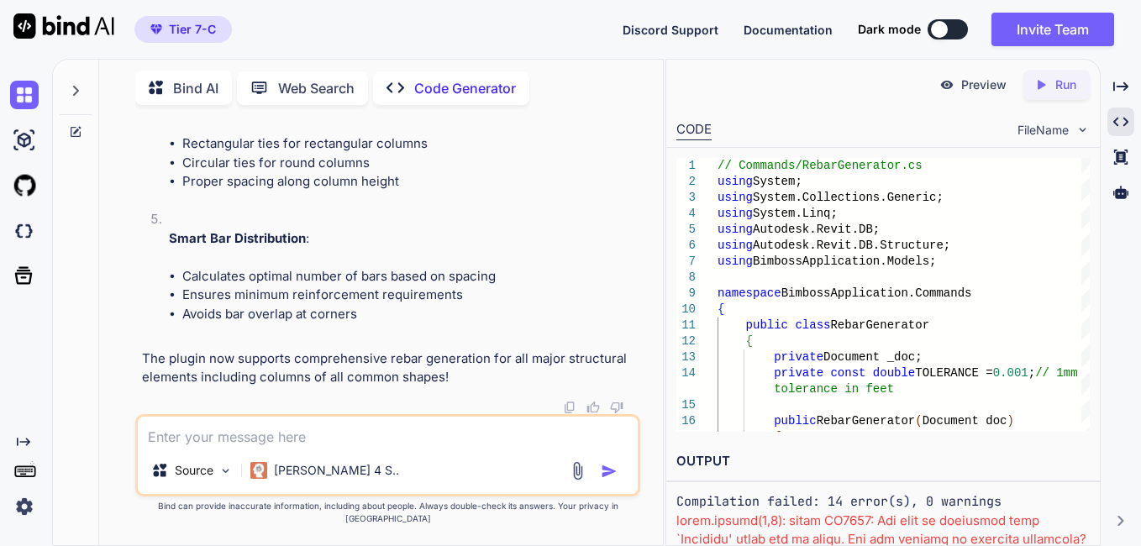
click at [379, 447] on textarea at bounding box center [387, 432] width 499 height 30
paste textarea "Severity Code Description Project File Line Suppression State Error (active) CS…"
type textarea "Severity Code Description Project File Line Suppression State Error (active) CS…"
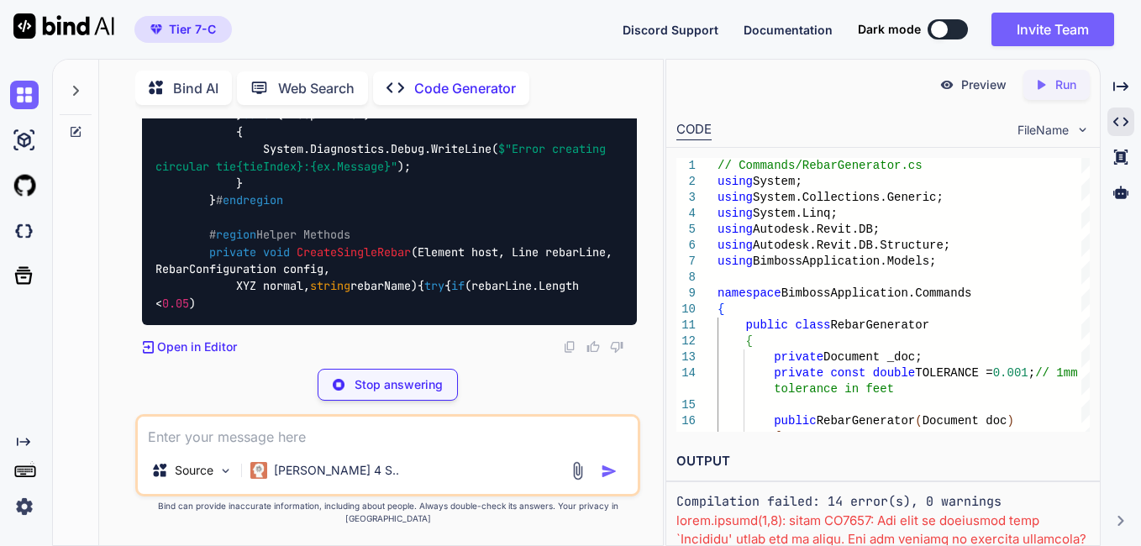
scroll to position [102570, 0]
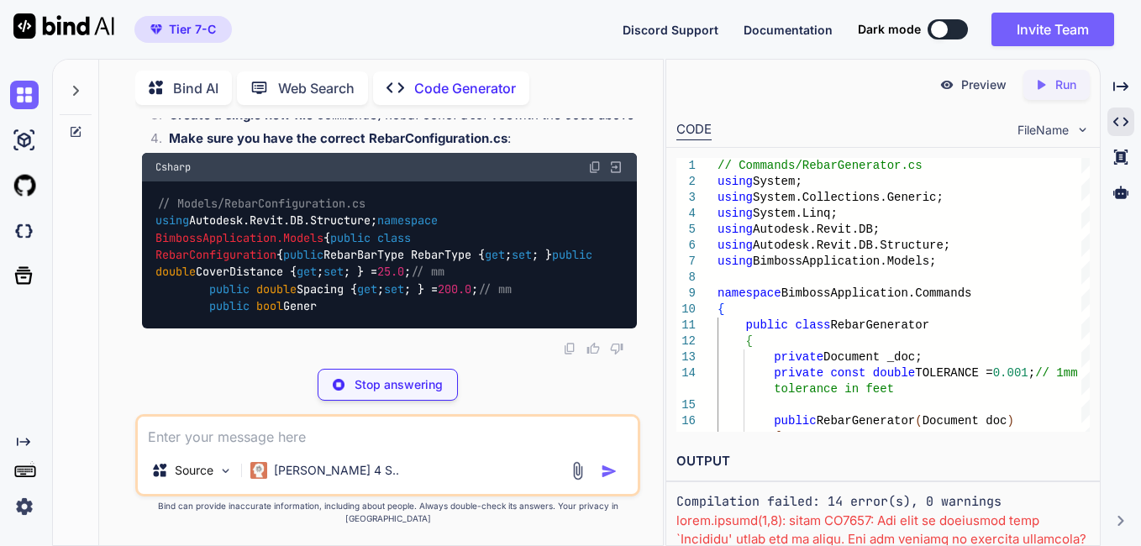
scroll to position [96350, 0]
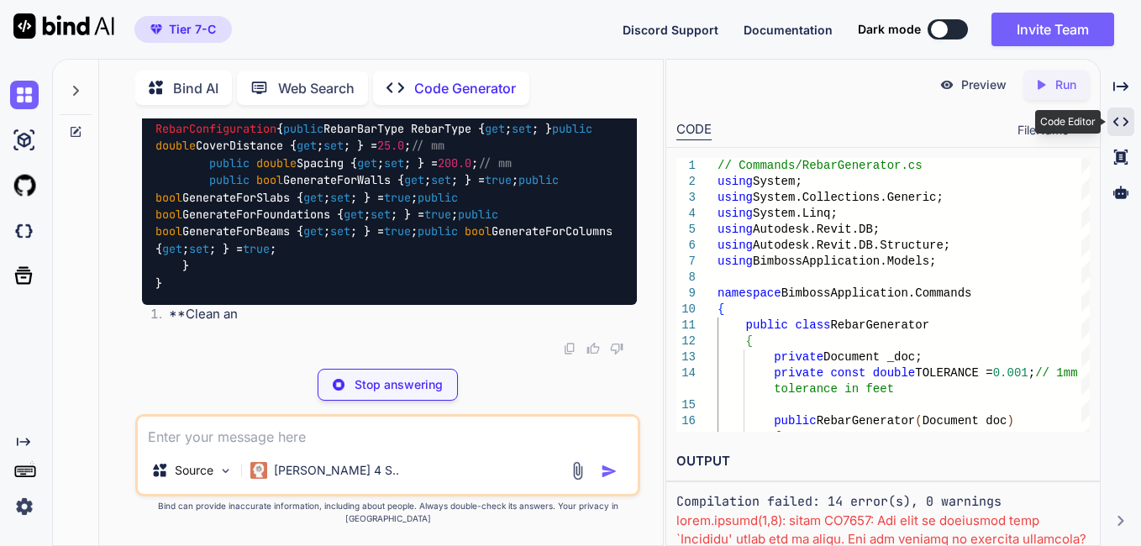
click at [1126, 127] on icon "Created with Pixso." at bounding box center [1121, 121] width 15 height 15
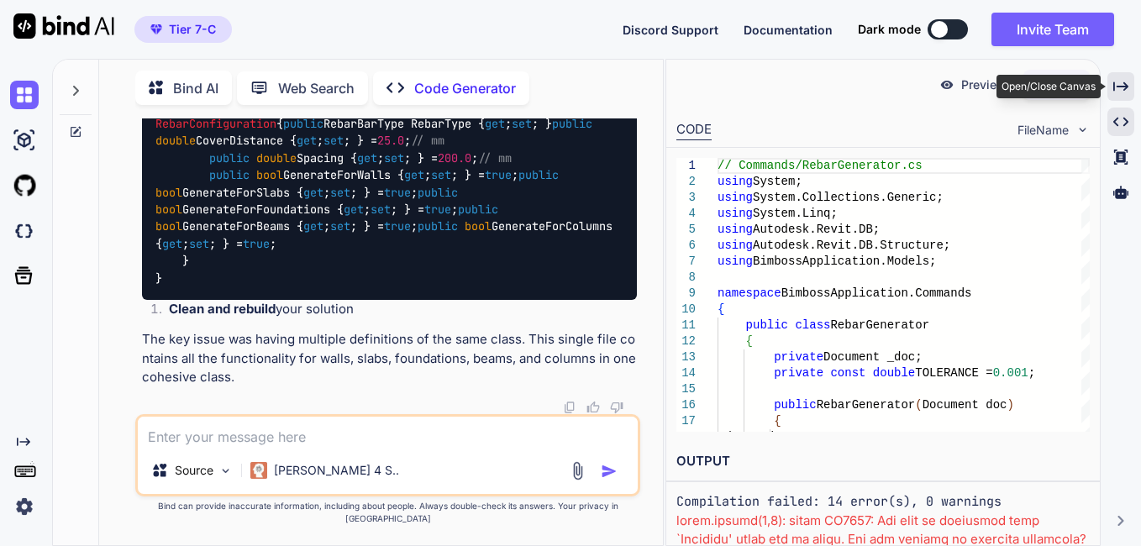
click at [1131, 90] on div "Created with Pixso." at bounding box center [1121, 86] width 27 height 29
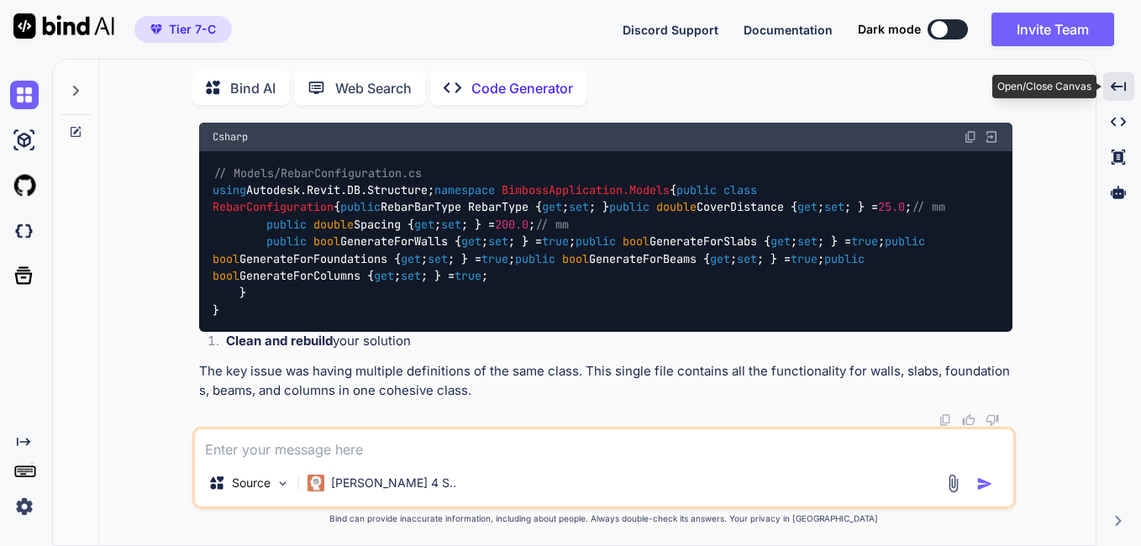
scroll to position [81506, 0]
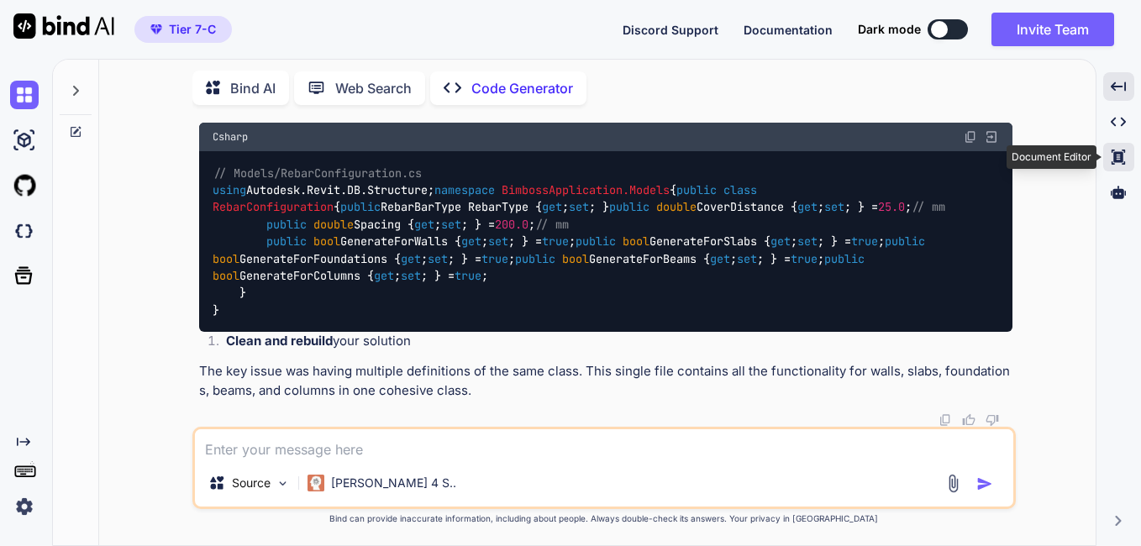
click at [1121, 162] on icon at bounding box center [1118, 157] width 13 height 15
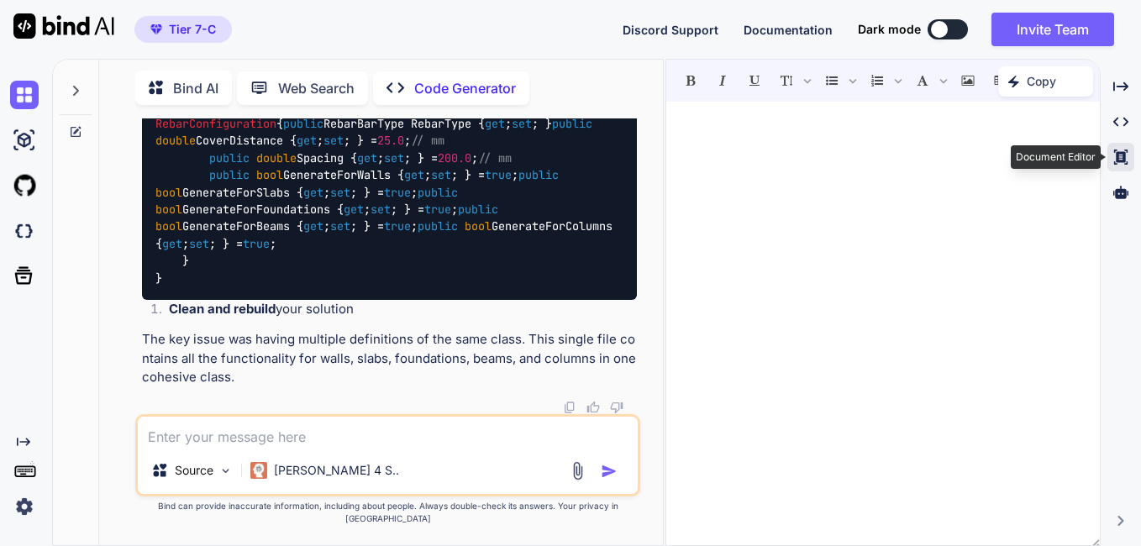
click at [1119, 150] on icon "Created with Pixso." at bounding box center [1121, 157] width 15 height 15
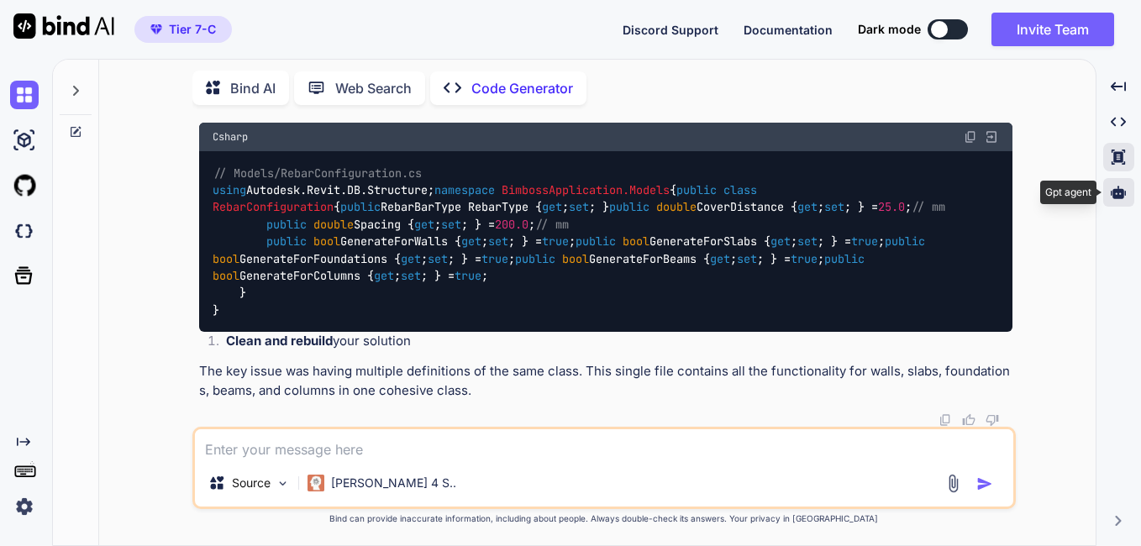
click at [1118, 197] on icon at bounding box center [1118, 192] width 15 height 13
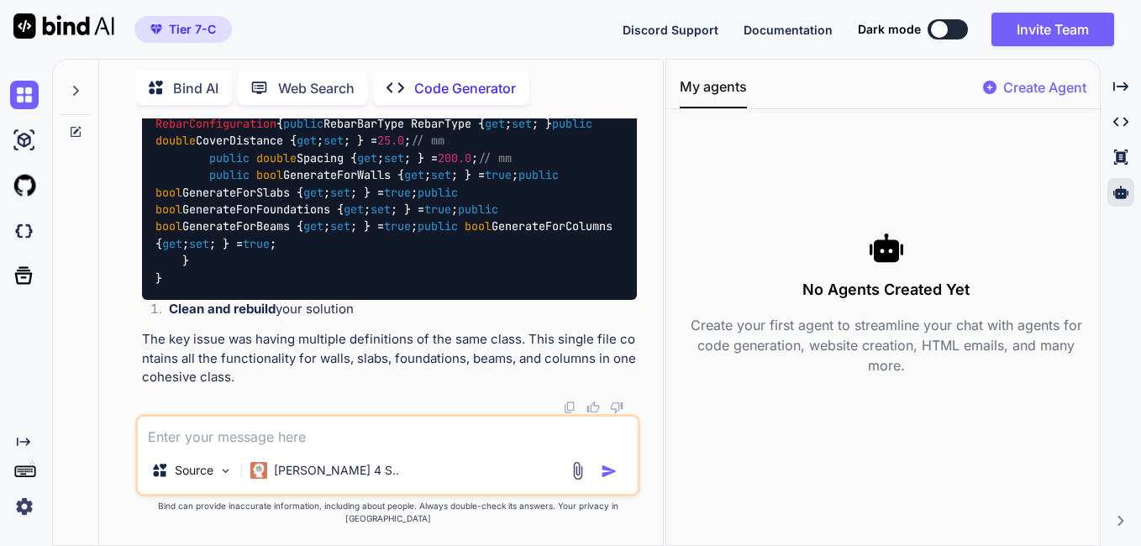
click at [1067, 83] on p "Create Agent" at bounding box center [1044, 87] width 83 height 20
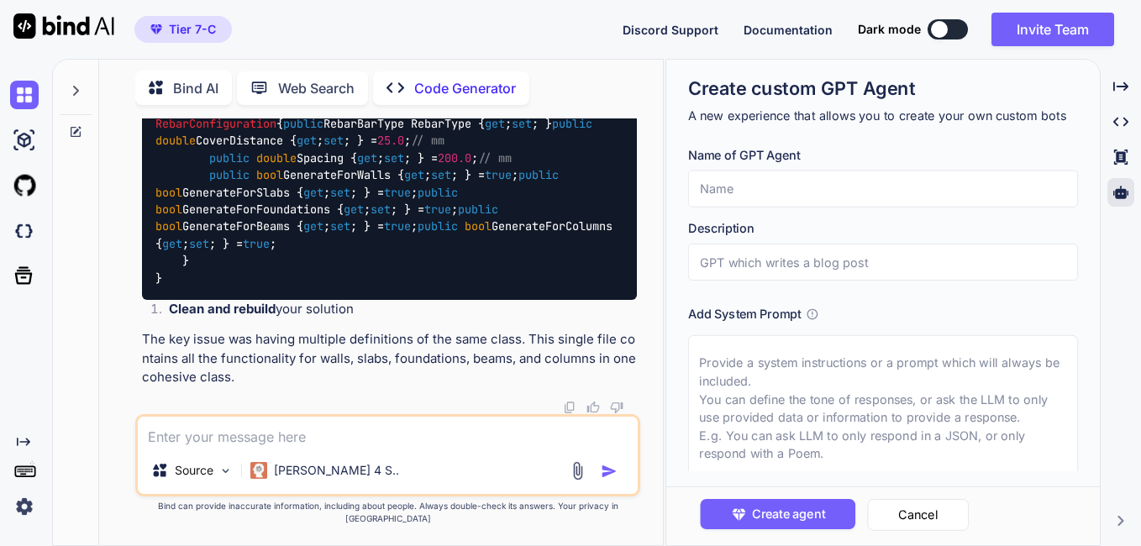
click at [939, 191] on input "text" at bounding box center [882, 189] width 391 height 37
type input "revit"
click at [888, 256] on input "text" at bounding box center [882, 262] width 391 height 37
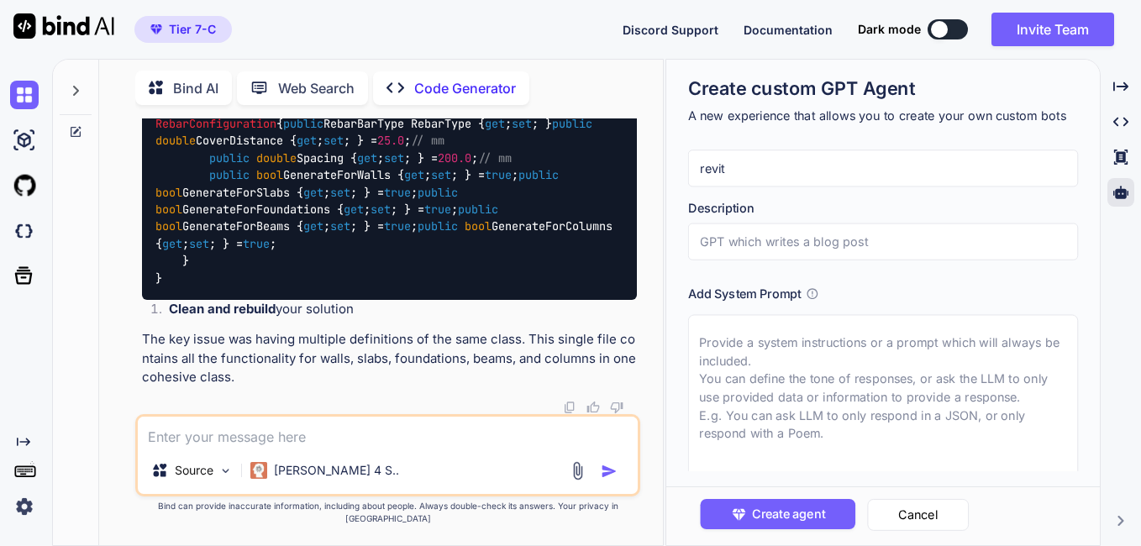
scroll to position [40, 0]
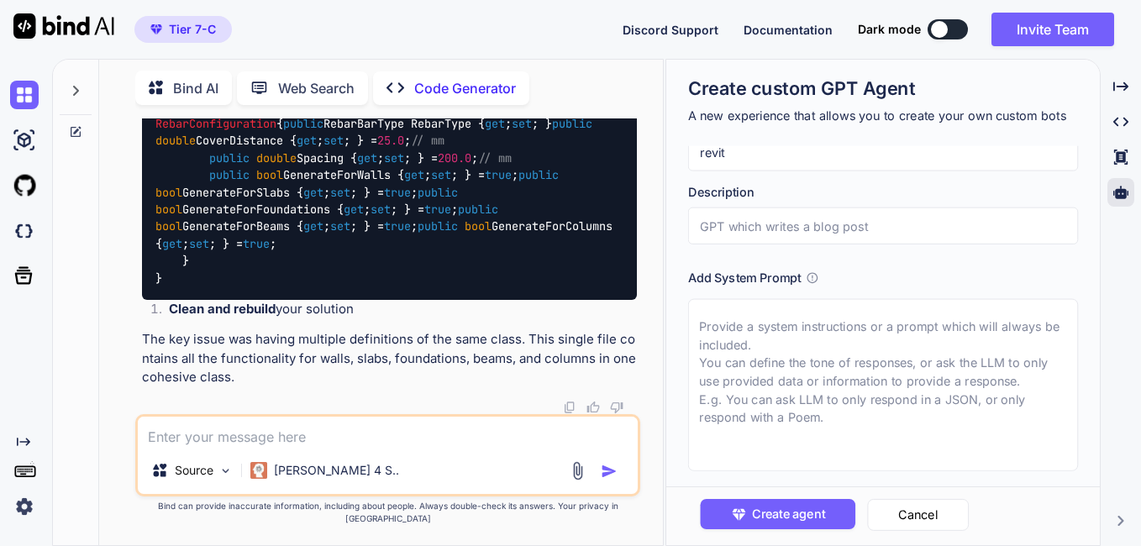
click at [805, 332] on textarea at bounding box center [882, 385] width 391 height 172
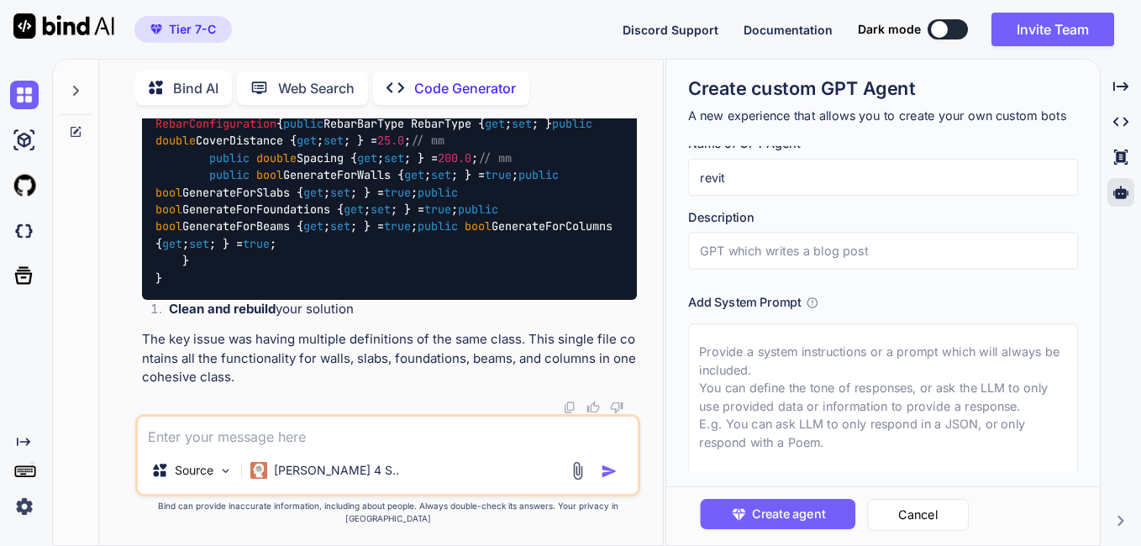
scroll to position [0, 0]
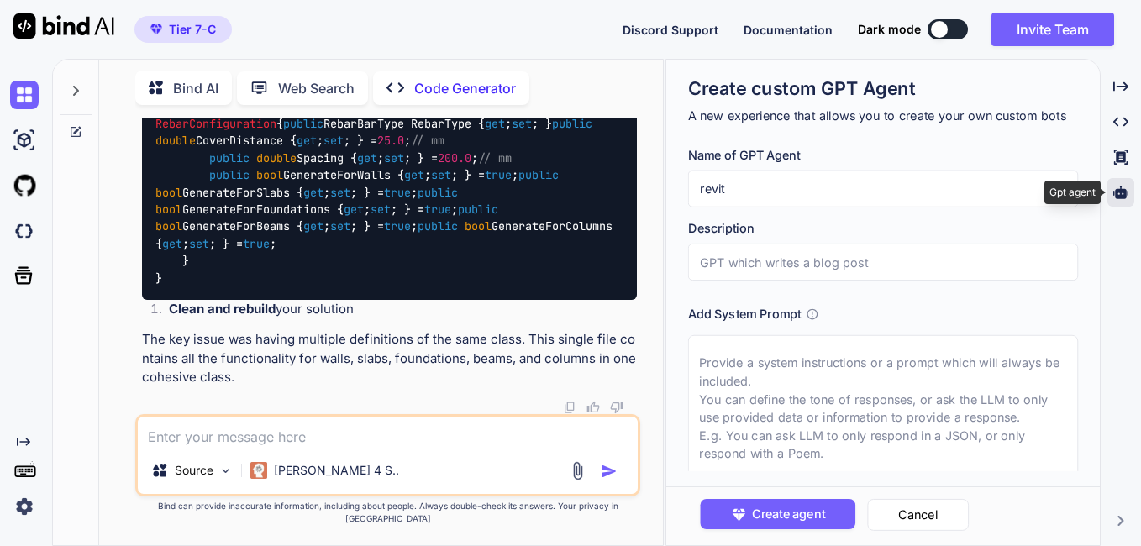
click at [1118, 198] on icon at bounding box center [1121, 192] width 15 height 13
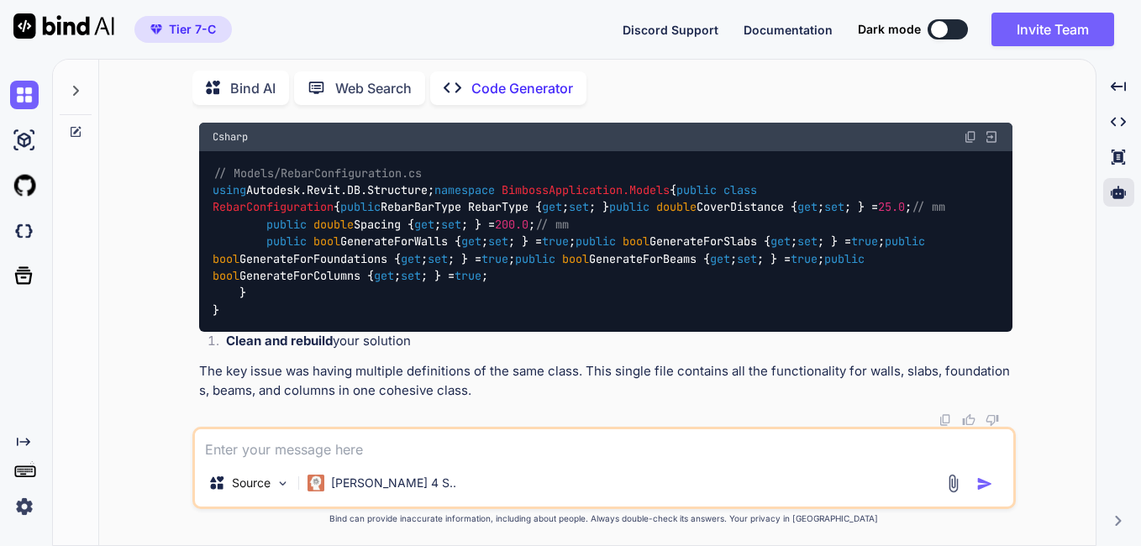
scroll to position [78817, 0]
click at [967, 144] on img at bounding box center [970, 136] width 13 height 13
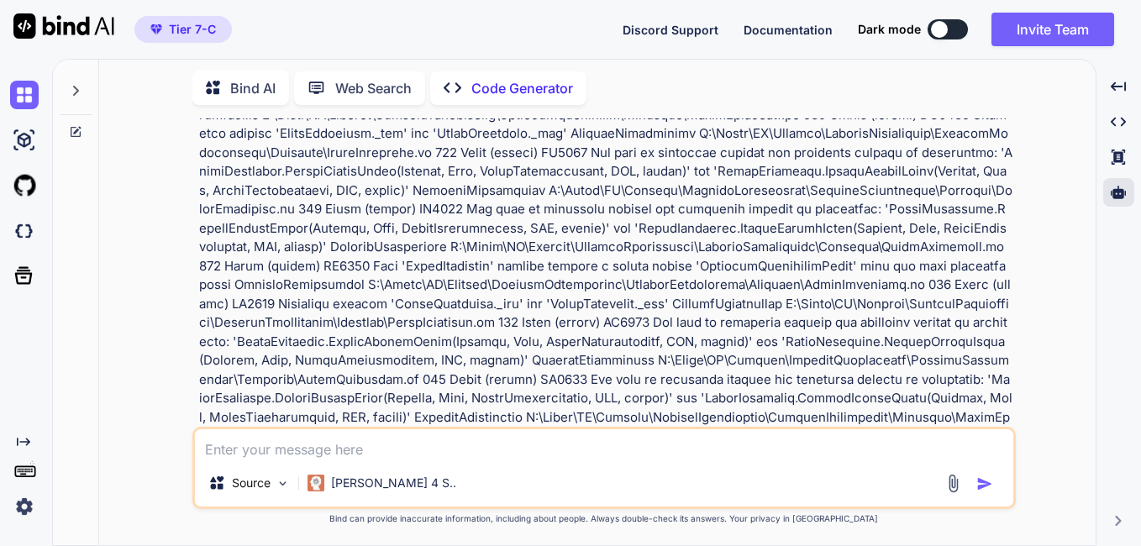
scroll to position [47044, 0]
